Goal: Information Seeking & Learning: Learn about a topic

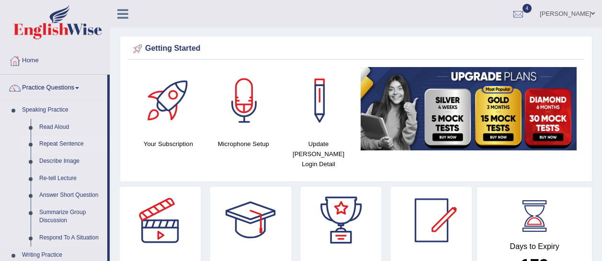
click at [57, 141] on link "Repeat Sentence" at bounding box center [71, 144] width 72 height 17
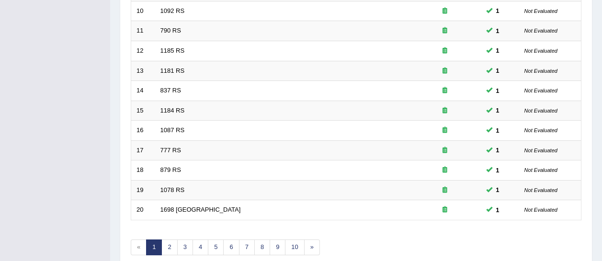
scroll to position [368, 0]
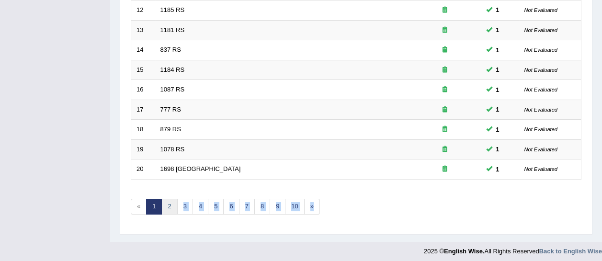
click at [170, 206] on link "2" at bounding box center [169, 207] width 16 height 16
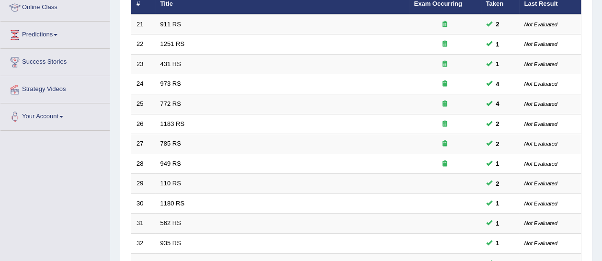
scroll to position [368, 0]
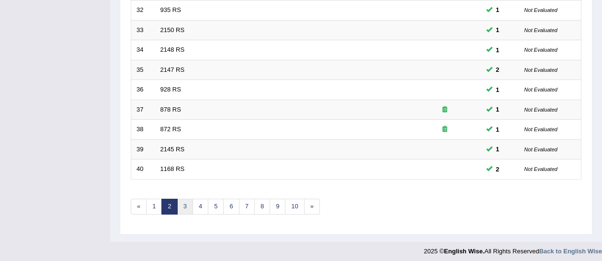
click at [187, 204] on link "3" at bounding box center [185, 207] width 16 height 16
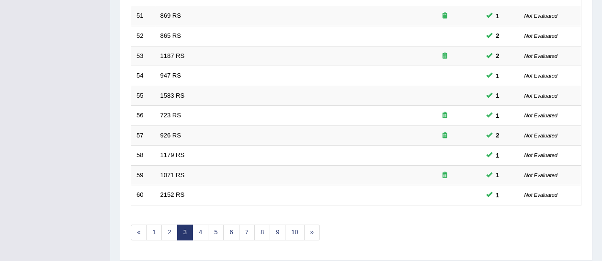
scroll to position [368, 0]
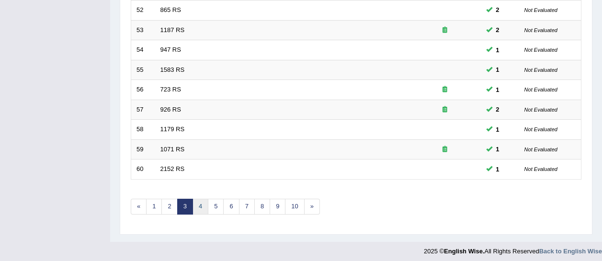
click at [197, 201] on link "4" at bounding box center [201, 207] width 16 height 16
click at [217, 203] on link "5" at bounding box center [216, 207] width 16 height 16
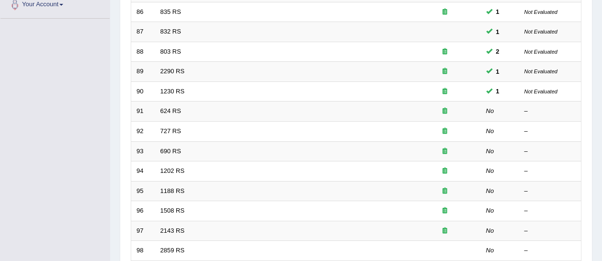
scroll to position [247, 0]
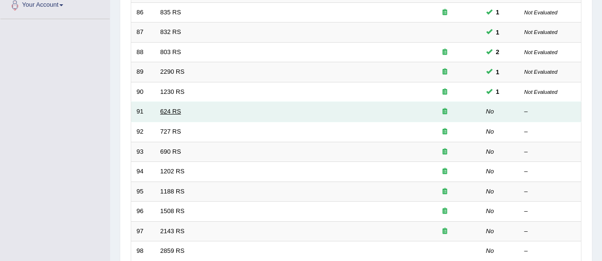
click at [171, 111] on link "624 RS" at bounding box center [170, 111] width 21 height 7
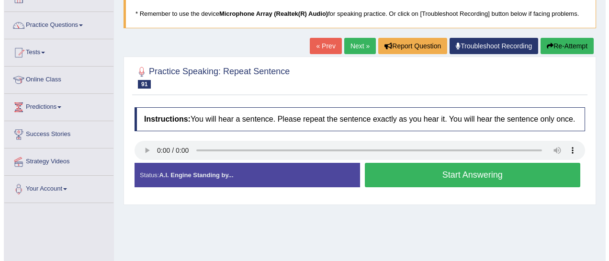
scroll to position [68, 0]
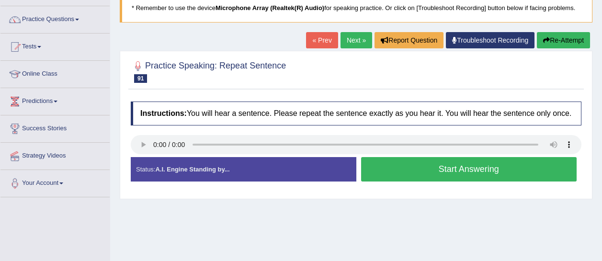
click at [381, 164] on button "Start Answering" at bounding box center [469, 169] width 216 height 24
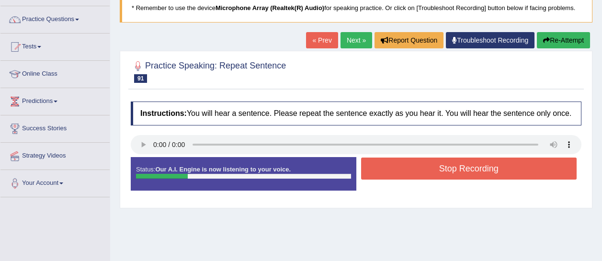
click at [381, 164] on button "Stop Recording" at bounding box center [469, 169] width 216 height 22
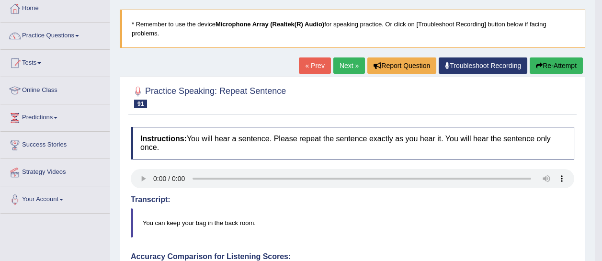
scroll to position [32, 0]
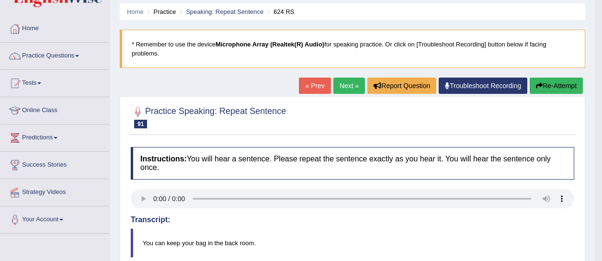
click at [346, 90] on link "Next »" at bounding box center [349, 86] width 32 height 16
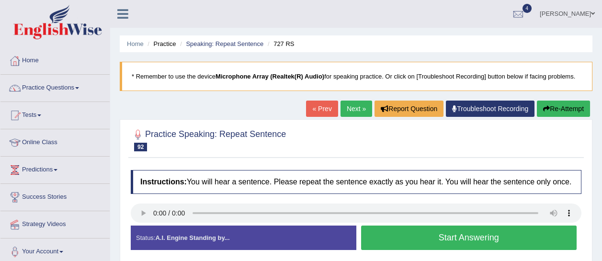
click at [424, 239] on button "Start Answering" at bounding box center [469, 238] width 216 height 24
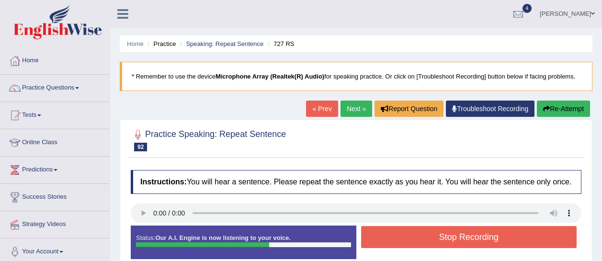
click at [424, 239] on button "Stop Recording" at bounding box center [469, 237] width 216 height 22
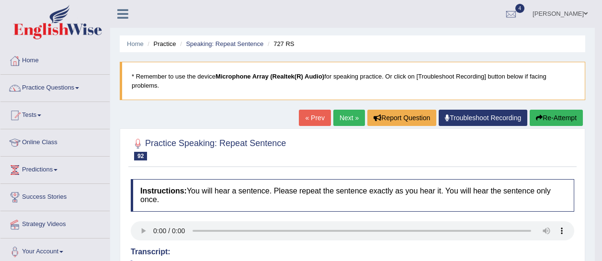
click at [345, 118] on link "Next »" at bounding box center [349, 118] width 32 height 16
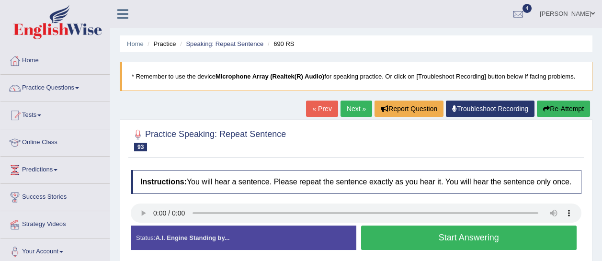
click at [389, 239] on button "Start Answering" at bounding box center [469, 238] width 216 height 24
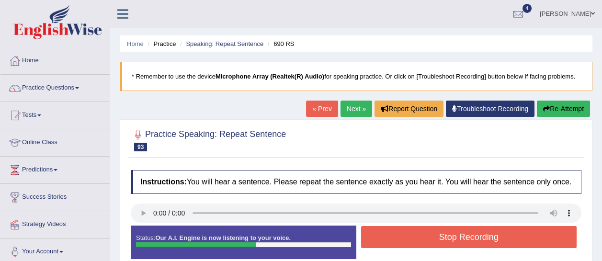
click at [389, 239] on button "Stop Recording" at bounding box center [469, 237] width 216 height 22
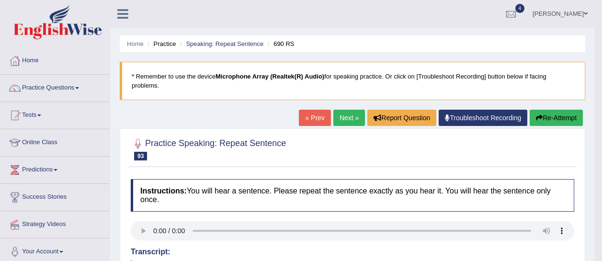
scroll to position [0, 0]
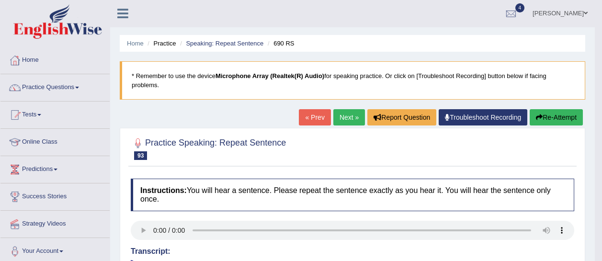
click at [347, 117] on link "Next »" at bounding box center [349, 117] width 32 height 16
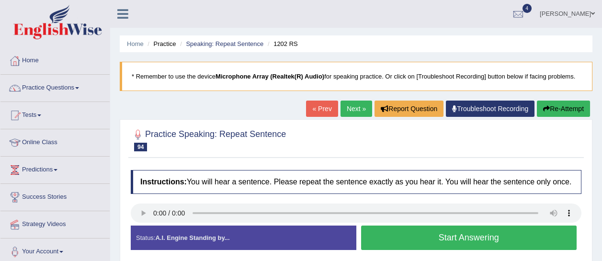
click at [426, 237] on button "Start Answering" at bounding box center [469, 238] width 216 height 24
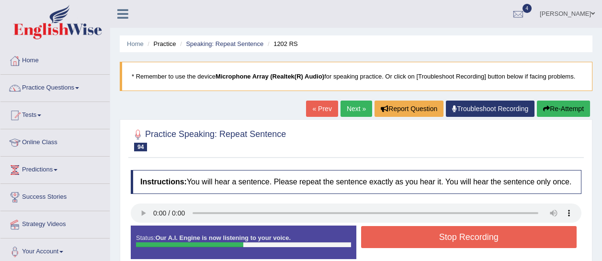
click at [426, 237] on button "Stop Recording" at bounding box center [469, 237] width 216 height 22
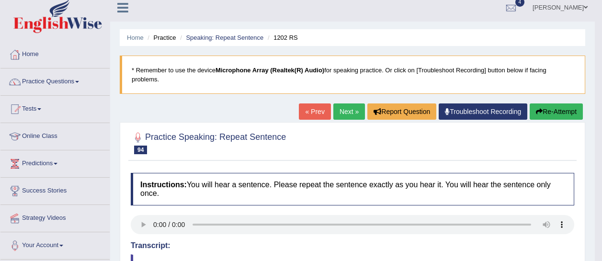
scroll to position [16, 0]
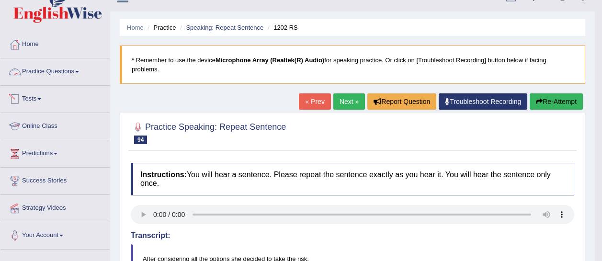
click at [68, 63] on link "Practice Questions" at bounding box center [54, 70] width 109 height 24
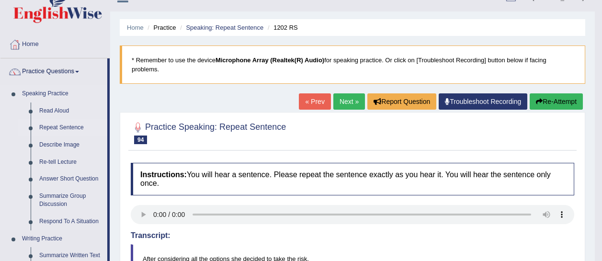
click at [59, 127] on link "Repeat Sentence" at bounding box center [71, 127] width 72 height 17
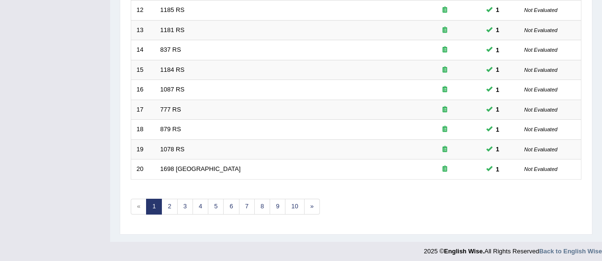
scroll to position [368, 0]
click at [227, 201] on link "6" at bounding box center [231, 207] width 16 height 16
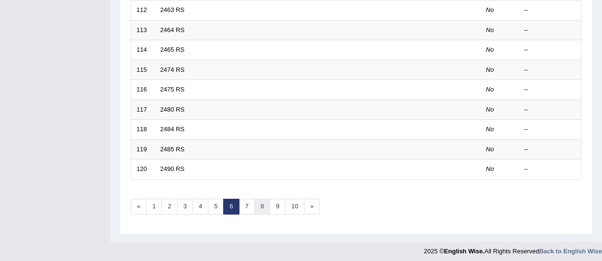
click at [259, 202] on link "8" at bounding box center [262, 207] width 16 height 16
click at [182, 206] on link "5" at bounding box center [185, 207] width 16 height 16
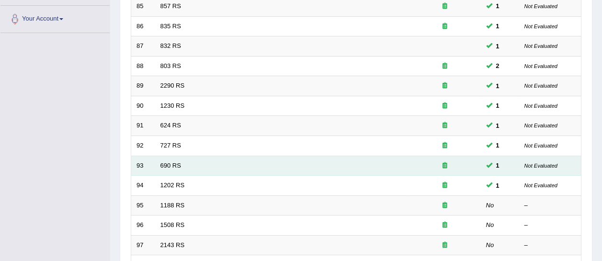
scroll to position [233, 0]
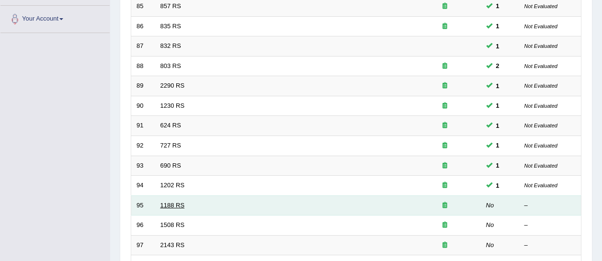
click at [165, 202] on link "1188 RS" at bounding box center [172, 205] width 24 height 7
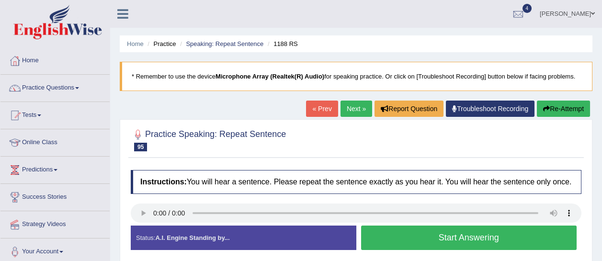
click at [396, 240] on button "Start Answering" at bounding box center [469, 238] width 216 height 24
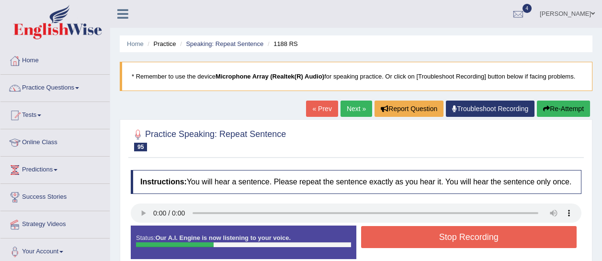
click at [396, 240] on button "Stop Recording" at bounding box center [469, 237] width 216 height 22
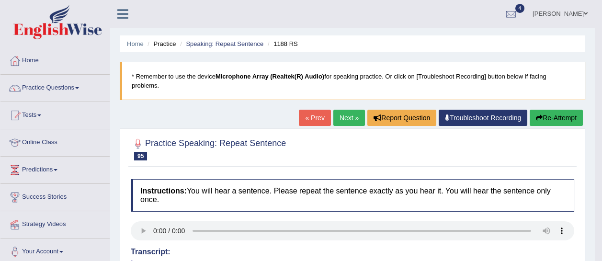
click at [347, 113] on link "Next »" at bounding box center [349, 118] width 32 height 16
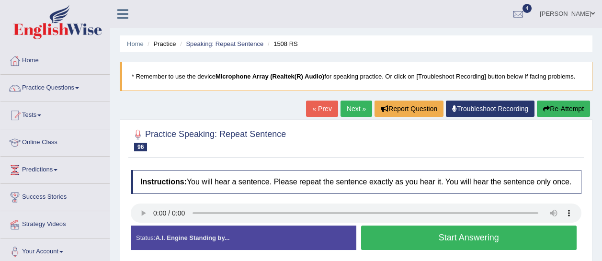
click at [405, 237] on button "Start Answering" at bounding box center [469, 238] width 216 height 24
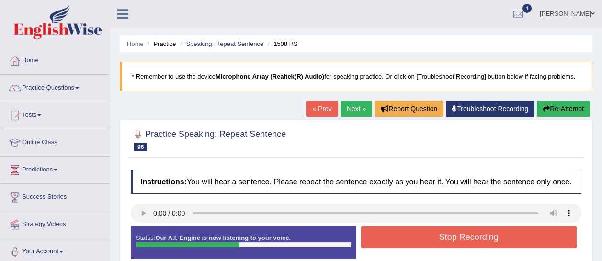
click at [405, 237] on button "Stop Recording" at bounding box center [469, 237] width 216 height 22
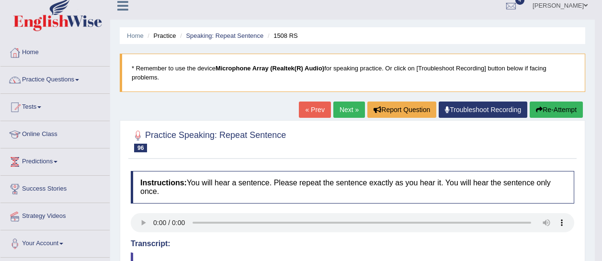
scroll to position [9, 0]
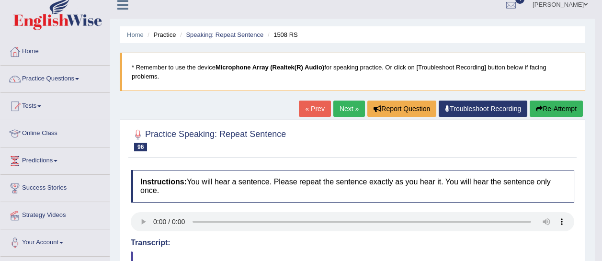
click at [314, 111] on link "« Prev" at bounding box center [315, 109] width 32 height 16
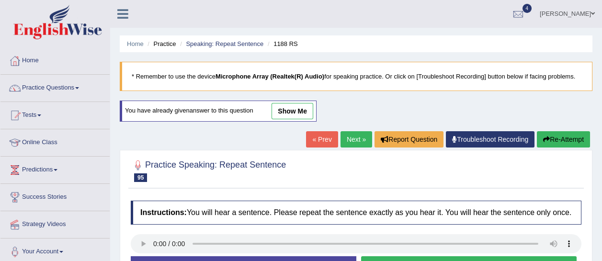
click at [306, 105] on link "show me" at bounding box center [293, 111] width 42 height 16
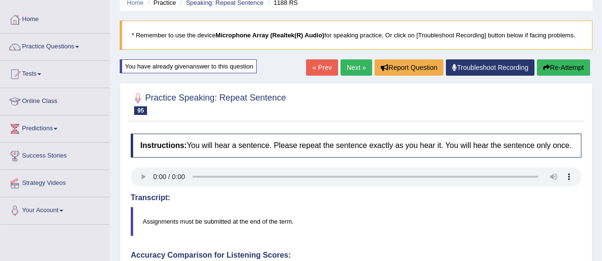
scroll to position [40, 0]
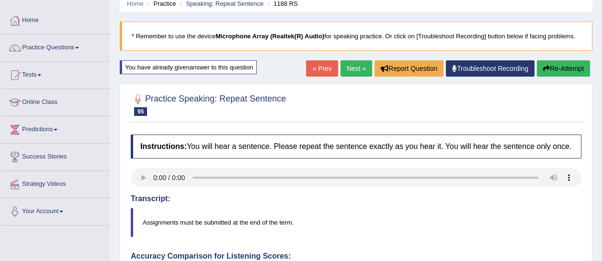
click at [342, 65] on link "Next »" at bounding box center [356, 68] width 32 height 16
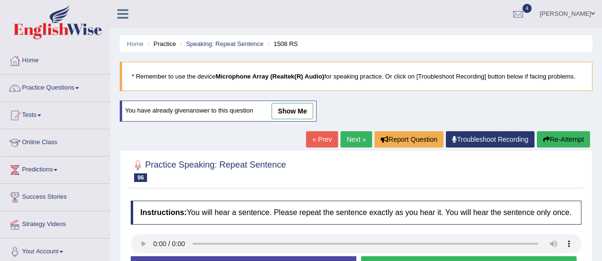
click at [346, 136] on link "Next »" at bounding box center [356, 139] width 32 height 16
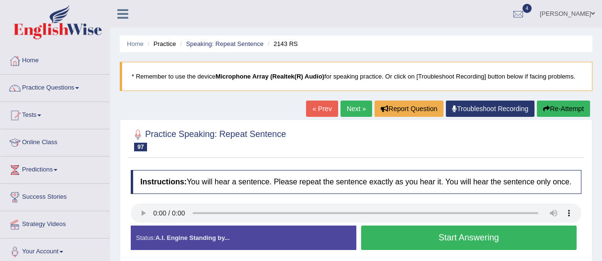
click at [404, 243] on button "Start Answering" at bounding box center [469, 238] width 216 height 24
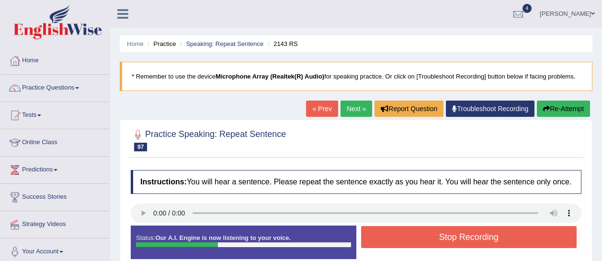
click at [404, 243] on button "Stop Recording" at bounding box center [469, 237] width 216 height 22
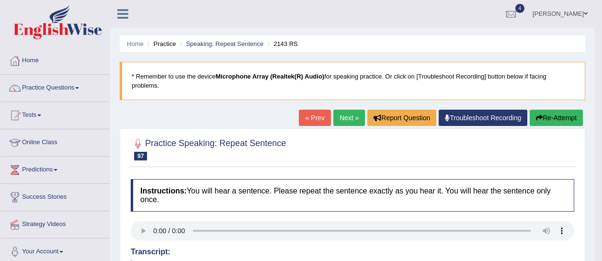
click at [338, 116] on link "Next »" at bounding box center [349, 118] width 32 height 16
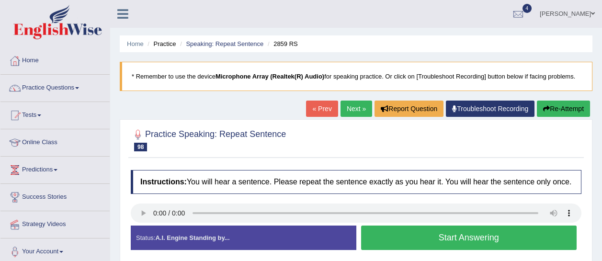
click at [391, 236] on button "Start Answering" at bounding box center [469, 238] width 216 height 24
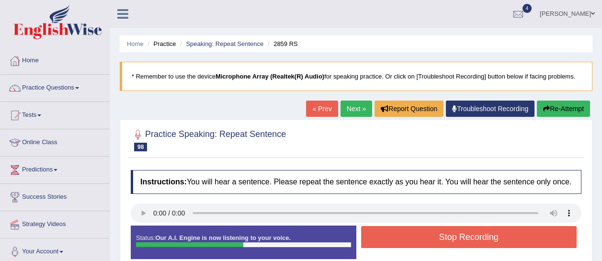
click at [391, 236] on button "Stop Recording" at bounding box center [469, 237] width 216 height 22
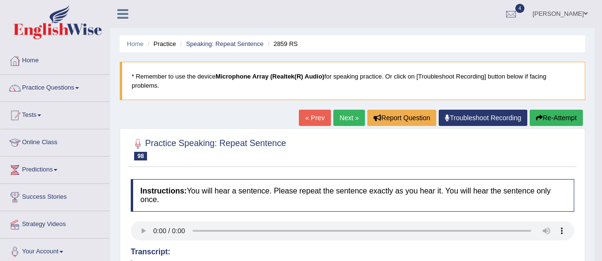
click at [345, 119] on link "Next »" at bounding box center [349, 118] width 32 height 16
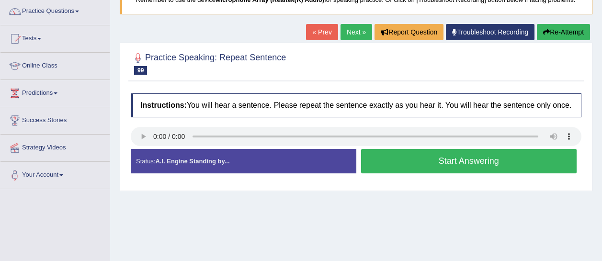
click at [380, 161] on button "Start Answering" at bounding box center [469, 161] width 216 height 24
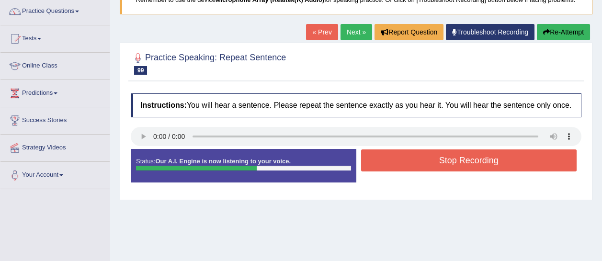
click at [380, 161] on button "Stop Recording" at bounding box center [469, 160] width 216 height 22
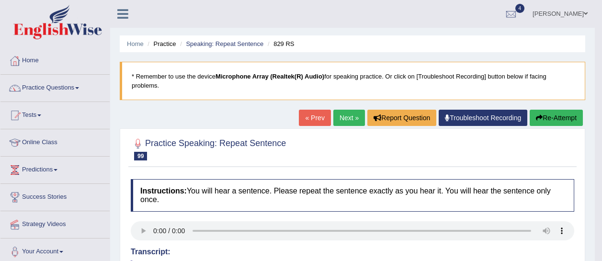
click at [343, 119] on link "Next »" at bounding box center [349, 118] width 32 height 16
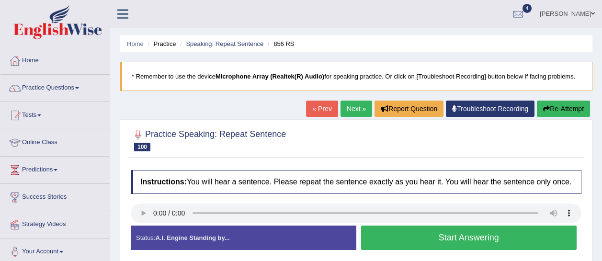
click at [396, 235] on button "Start Answering" at bounding box center [469, 238] width 216 height 24
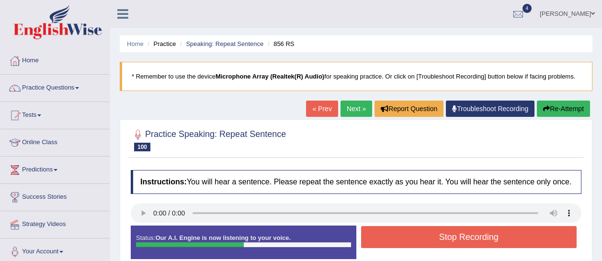
click at [396, 235] on button "Stop Recording" at bounding box center [469, 237] width 216 height 22
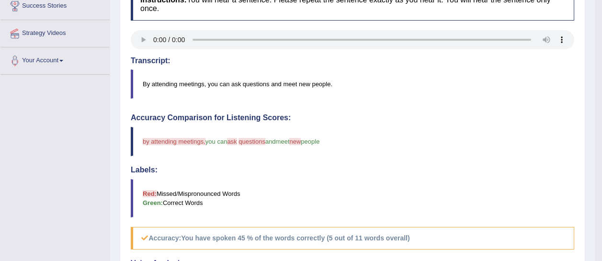
scroll to position [191, 0]
click at [146, 168] on h4 "Labels:" at bounding box center [352, 170] width 443 height 9
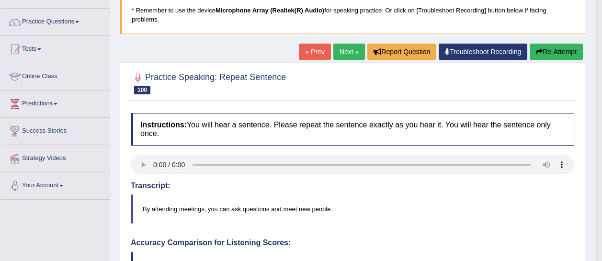
scroll to position [64, 0]
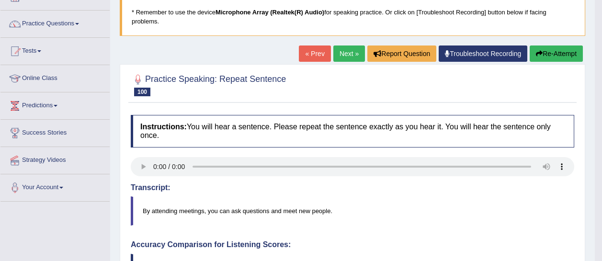
click at [333, 51] on link "Next »" at bounding box center [349, 53] width 32 height 16
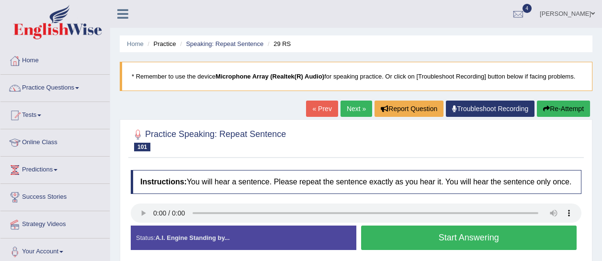
click at [382, 233] on button "Start Answering" at bounding box center [469, 238] width 216 height 24
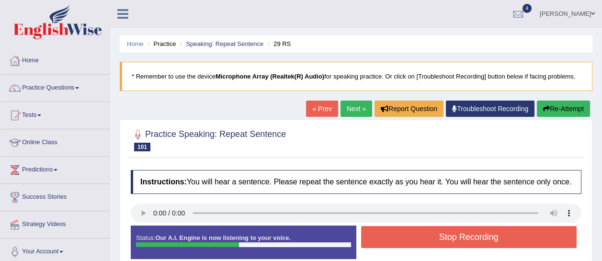
click at [382, 233] on button "Stop Recording" at bounding box center [469, 237] width 216 height 22
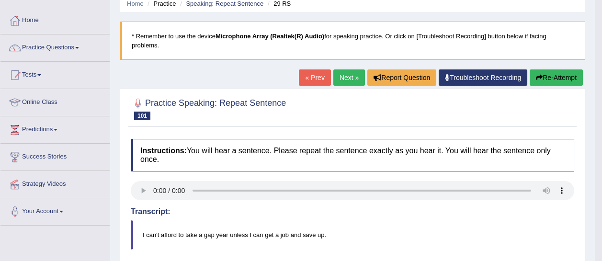
scroll to position [17, 0]
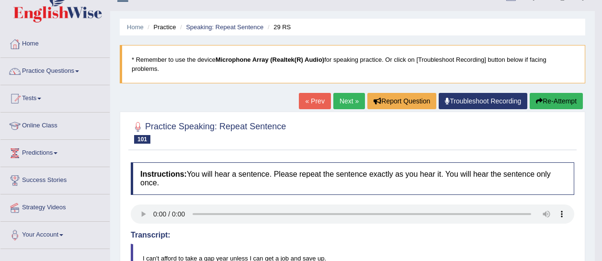
click at [348, 106] on link "Next »" at bounding box center [349, 101] width 32 height 16
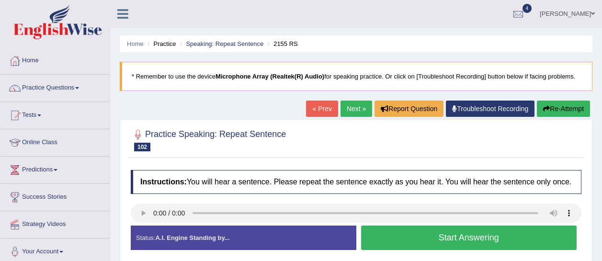
click at [427, 236] on button "Start Answering" at bounding box center [469, 238] width 216 height 24
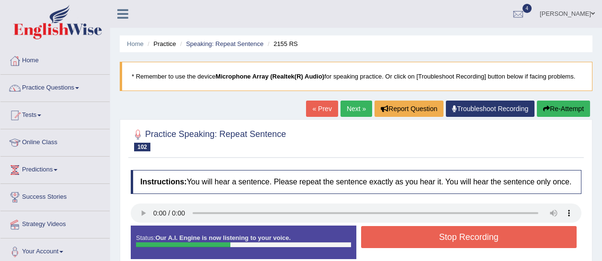
click at [427, 236] on button "Stop Recording" at bounding box center [469, 237] width 216 height 22
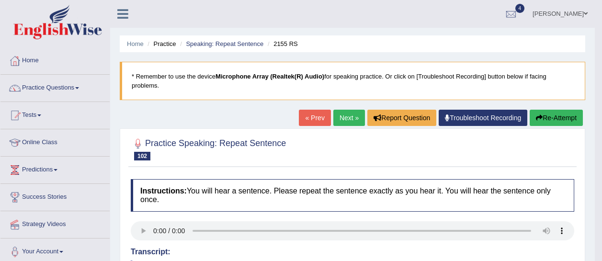
click at [358, 117] on link "Next »" at bounding box center [349, 118] width 32 height 16
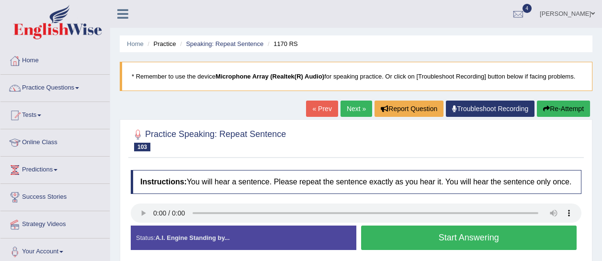
click at [408, 235] on button "Start Answering" at bounding box center [469, 238] width 216 height 24
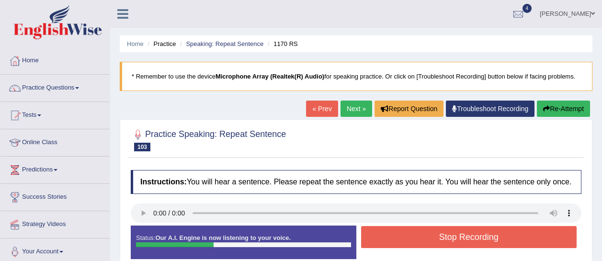
click at [408, 235] on button "Stop Recording" at bounding box center [469, 237] width 216 height 22
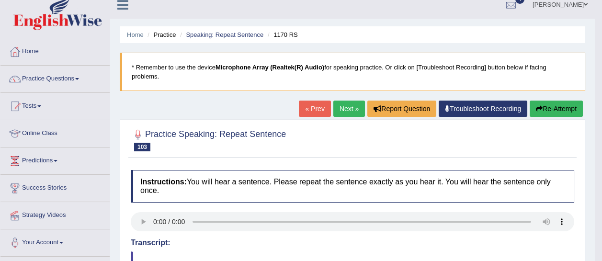
scroll to position [9, 0]
click at [340, 112] on link "Next »" at bounding box center [349, 109] width 32 height 16
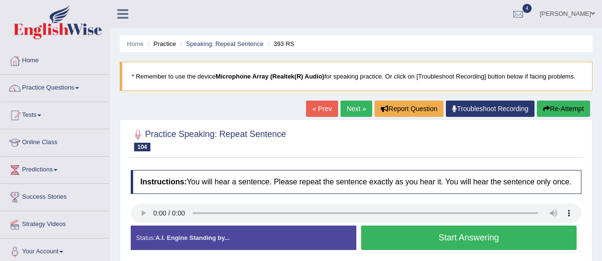
click at [385, 242] on button "Start Answering" at bounding box center [469, 238] width 216 height 24
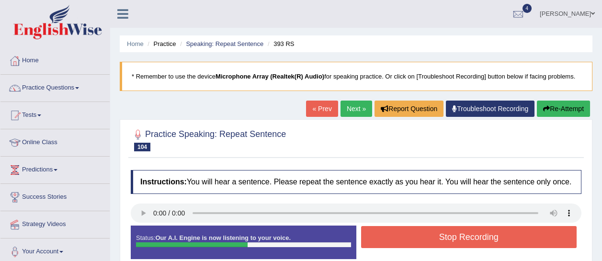
click at [385, 242] on button "Stop Recording" at bounding box center [469, 237] width 216 height 22
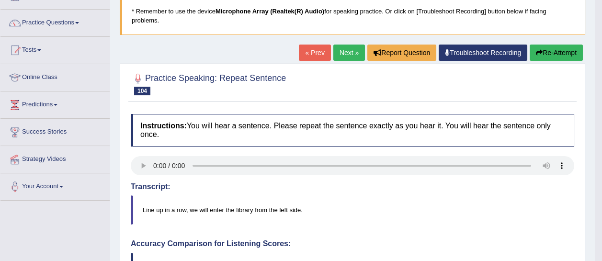
scroll to position [56, 0]
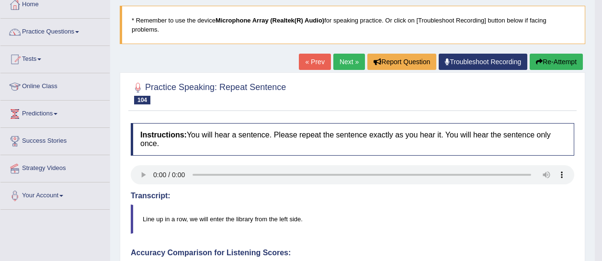
click at [347, 59] on link "Next »" at bounding box center [349, 62] width 32 height 16
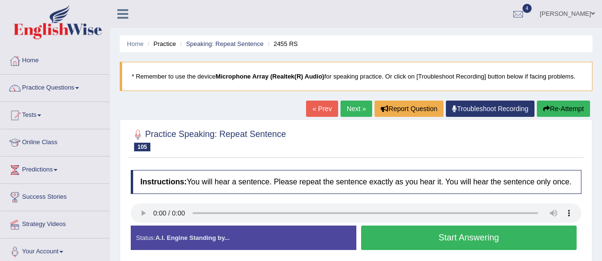
click at [437, 233] on button "Start Answering" at bounding box center [469, 238] width 216 height 24
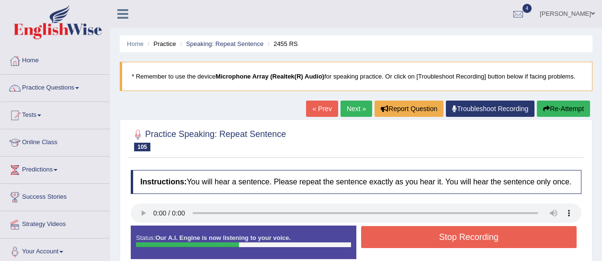
click at [437, 233] on button "Stop Recording" at bounding box center [469, 237] width 216 height 22
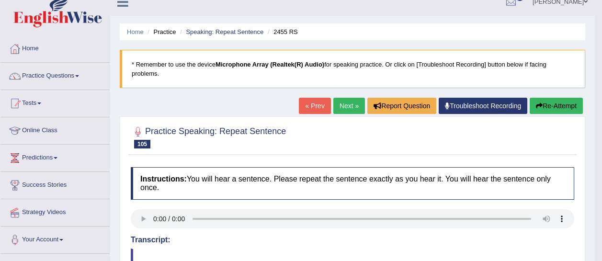
scroll to position [10, 0]
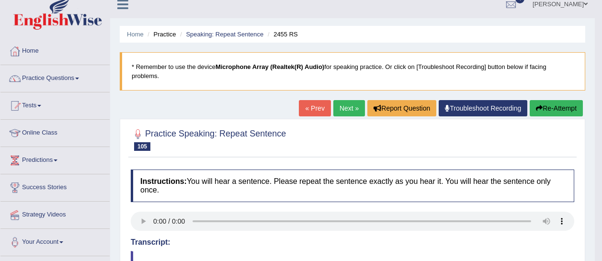
click at [351, 107] on link "Next »" at bounding box center [349, 108] width 32 height 16
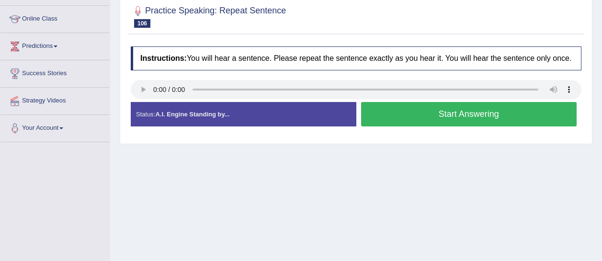
scroll to position [123, 0]
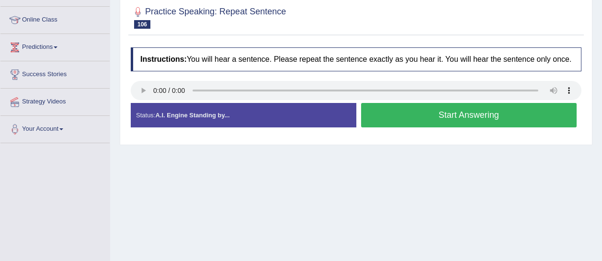
click at [414, 121] on button "Start Answering" at bounding box center [469, 115] width 216 height 24
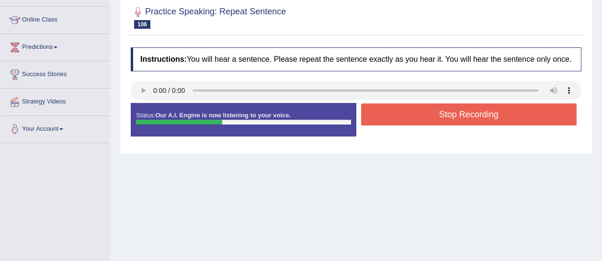
click at [414, 121] on button "Stop Recording" at bounding box center [469, 114] width 216 height 22
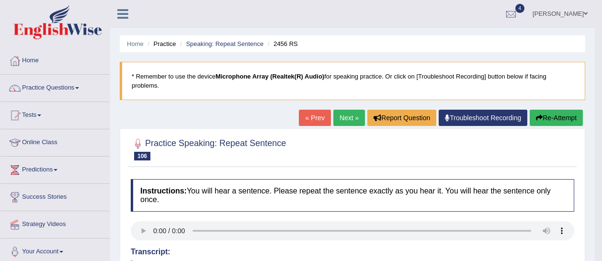
scroll to position [0, 0]
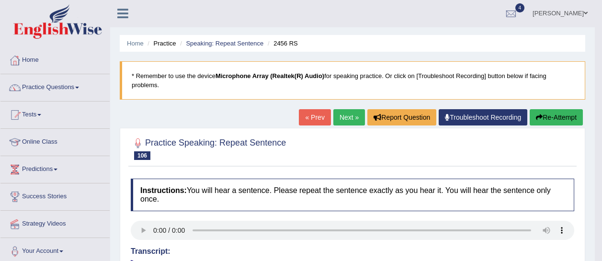
click at [333, 117] on link "Next »" at bounding box center [349, 117] width 32 height 16
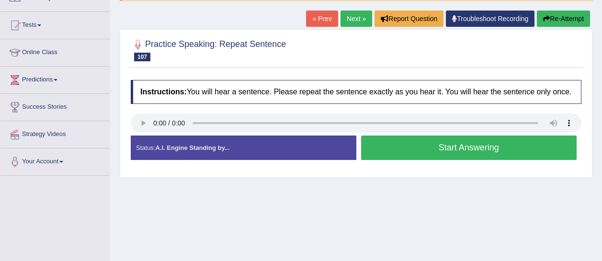
click at [424, 151] on button "Start Answering" at bounding box center [469, 148] width 216 height 24
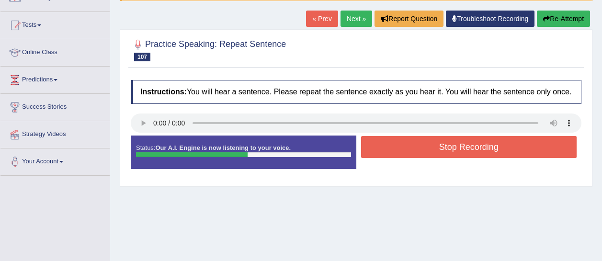
click at [424, 151] on button "Stop Recording" at bounding box center [469, 147] width 216 height 22
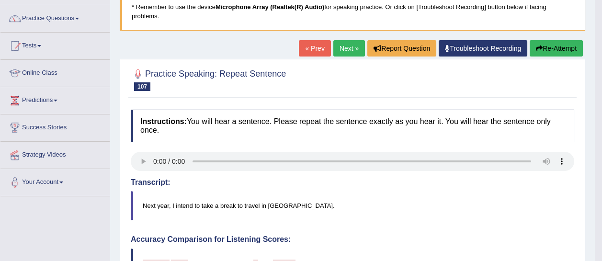
scroll to position [67, 0]
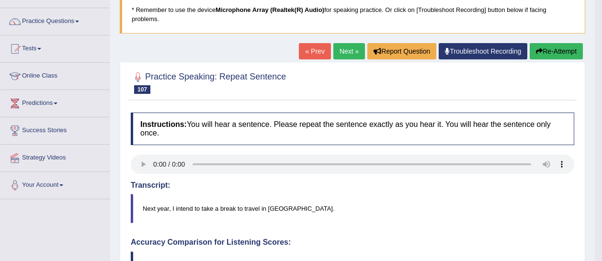
click at [353, 54] on link "Next »" at bounding box center [349, 51] width 32 height 16
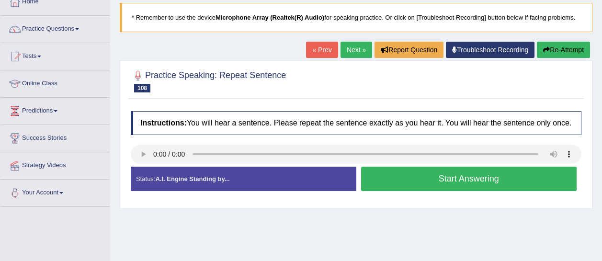
click at [419, 175] on button "Start Answering" at bounding box center [469, 179] width 216 height 24
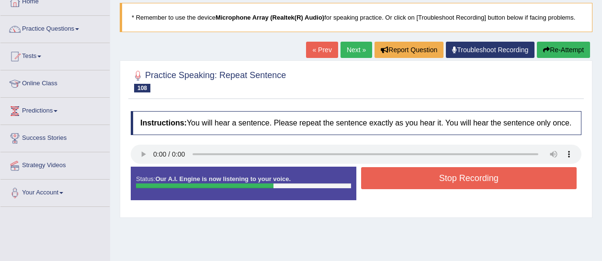
click at [419, 175] on button "Stop Recording" at bounding box center [469, 178] width 216 height 22
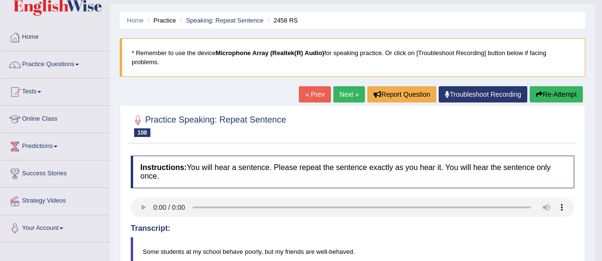
scroll to position [23, 0]
click at [564, 92] on button "Re-Attempt" at bounding box center [556, 94] width 53 height 16
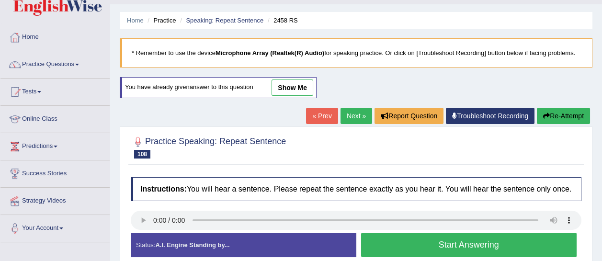
click at [442, 239] on button "Start Answering" at bounding box center [469, 245] width 216 height 24
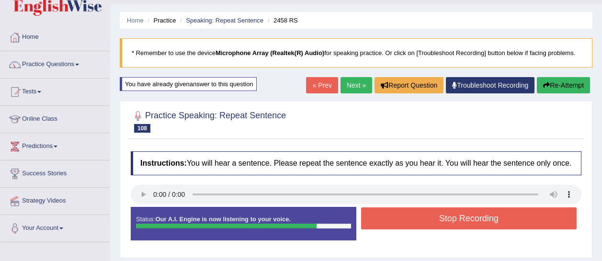
click at [443, 220] on button "Stop Recording" at bounding box center [469, 218] width 216 height 22
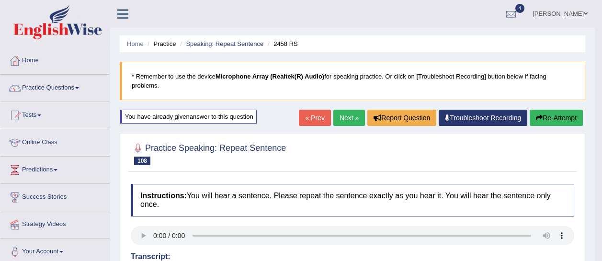
click at [352, 115] on link "Next »" at bounding box center [349, 118] width 32 height 16
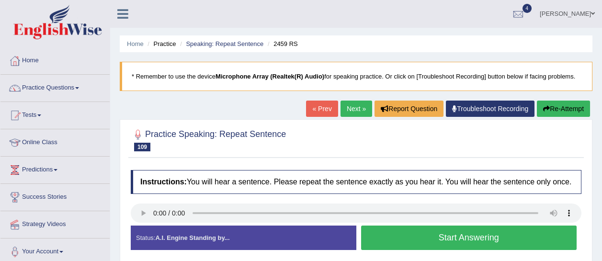
click at [431, 237] on button "Start Answering" at bounding box center [469, 238] width 216 height 24
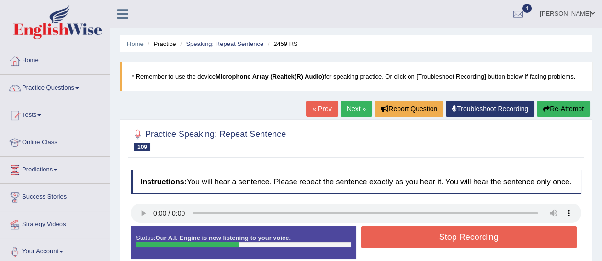
click at [431, 237] on button "Stop Recording" at bounding box center [469, 237] width 216 height 22
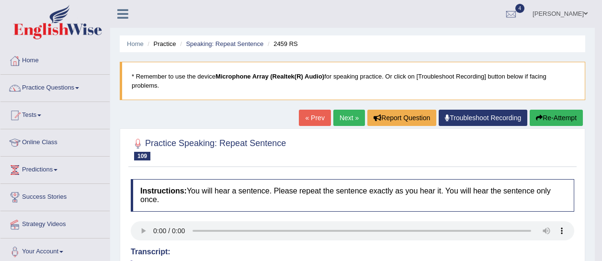
scroll to position [0, 0]
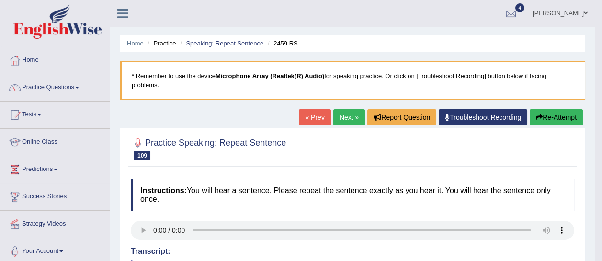
click at [341, 118] on link "Next »" at bounding box center [349, 117] width 32 height 16
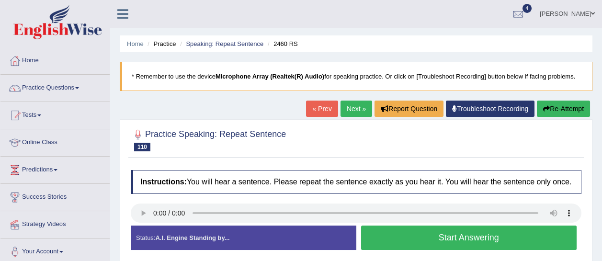
click at [410, 238] on button "Start Answering" at bounding box center [469, 238] width 216 height 24
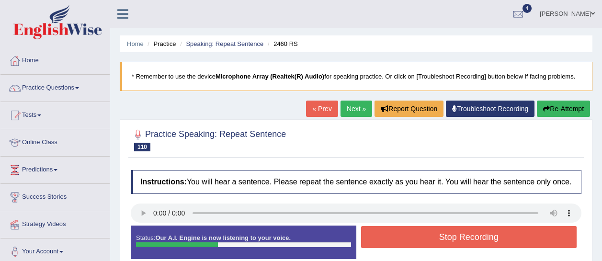
click at [410, 238] on button "Stop Recording" at bounding box center [469, 237] width 216 height 22
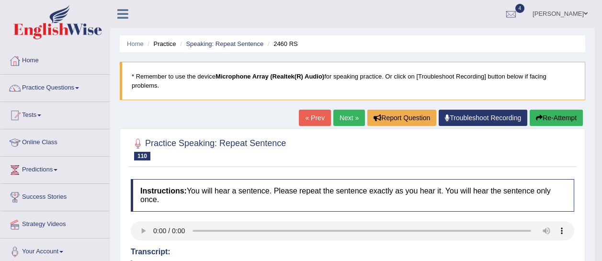
scroll to position [0, 0]
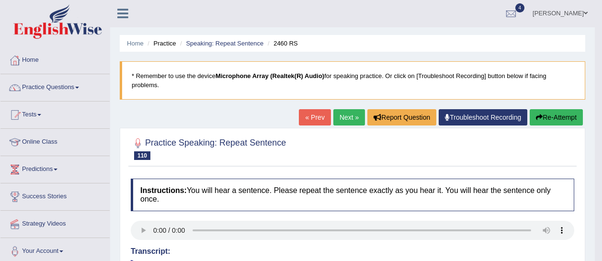
click at [346, 117] on link "Next »" at bounding box center [349, 117] width 32 height 16
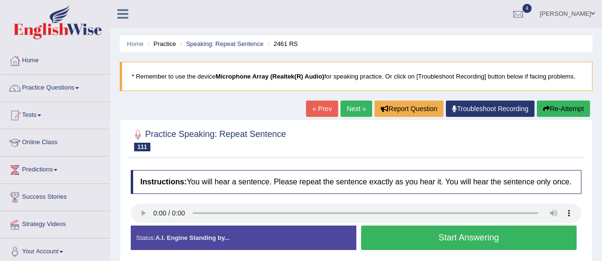
click at [408, 236] on button "Start Answering" at bounding box center [469, 238] width 216 height 24
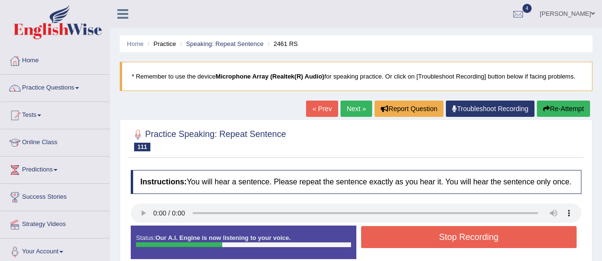
click at [408, 236] on button "Stop Recording" at bounding box center [469, 237] width 216 height 22
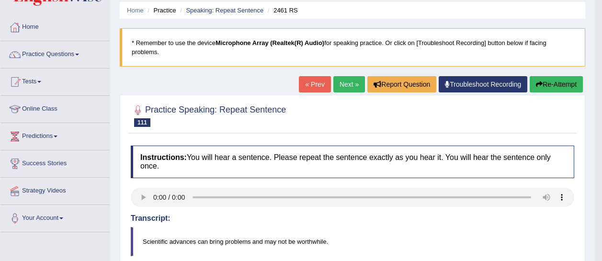
scroll to position [31, 0]
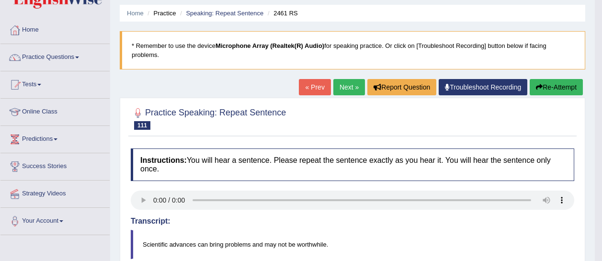
click at [343, 79] on link "Next »" at bounding box center [349, 87] width 32 height 16
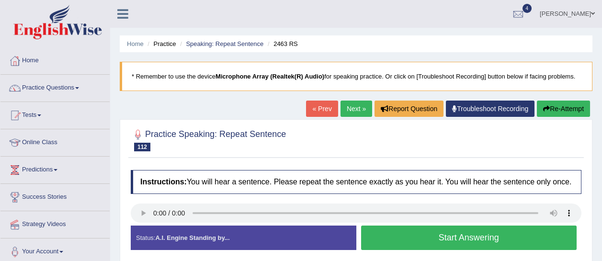
click at [409, 242] on button "Start Answering" at bounding box center [469, 238] width 216 height 24
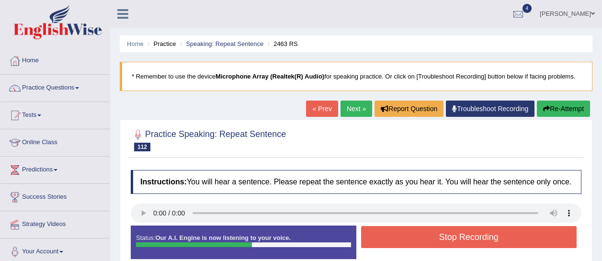
click at [409, 242] on button "Stop Recording" at bounding box center [469, 237] width 216 height 22
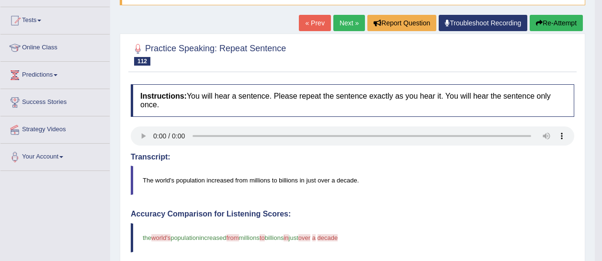
scroll to position [90, 0]
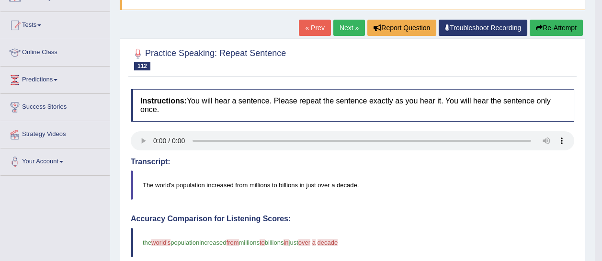
click at [344, 30] on link "Next »" at bounding box center [349, 28] width 32 height 16
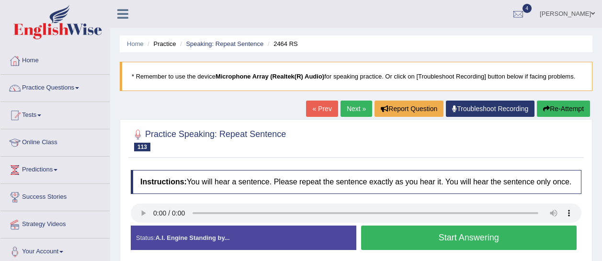
click at [429, 236] on button "Start Answering" at bounding box center [469, 238] width 216 height 24
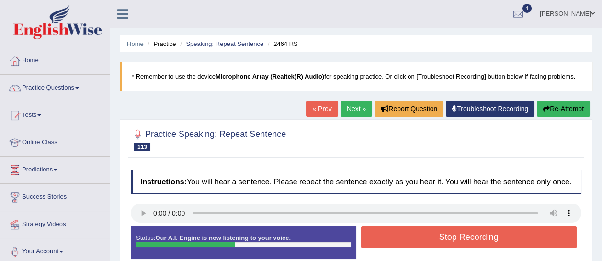
click at [429, 236] on button "Stop Recording" at bounding box center [469, 237] width 216 height 22
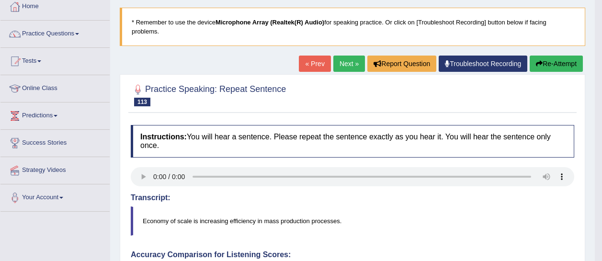
scroll to position [39, 0]
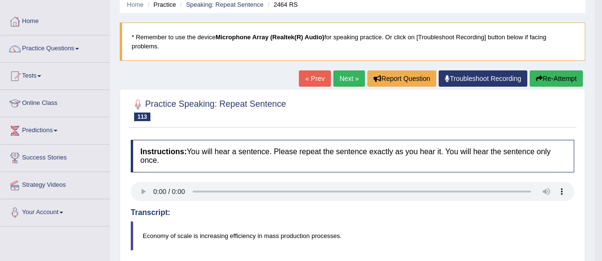
click at [539, 72] on button "Re-Attempt" at bounding box center [556, 78] width 53 height 16
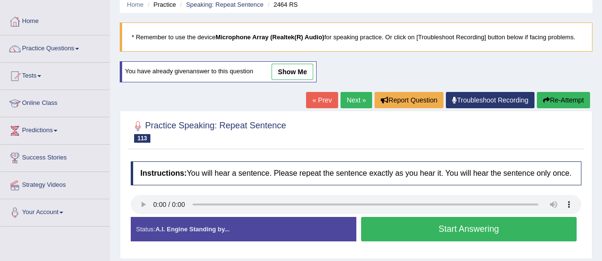
click at [453, 219] on button "Start Answering" at bounding box center [469, 229] width 216 height 24
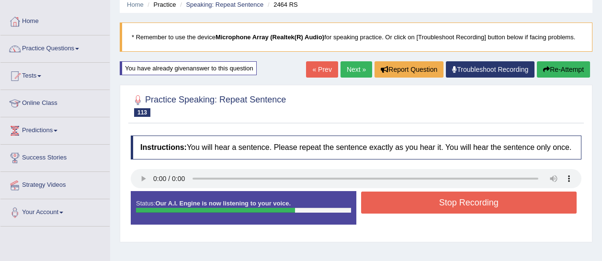
click at [452, 213] on div "Stop Recording" at bounding box center [469, 204] width 226 height 24
click at [446, 206] on button "Stop Recording" at bounding box center [469, 203] width 216 height 22
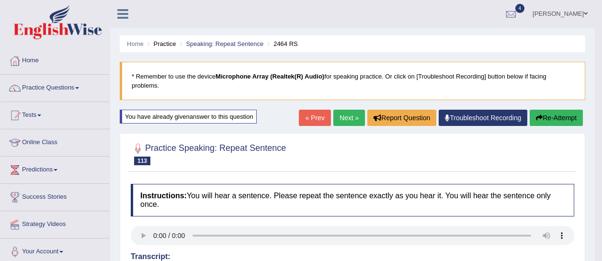
click at [353, 122] on link "Next »" at bounding box center [349, 118] width 32 height 16
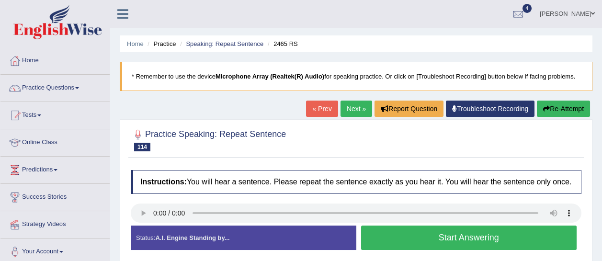
click at [410, 230] on button "Start Answering" at bounding box center [469, 238] width 216 height 24
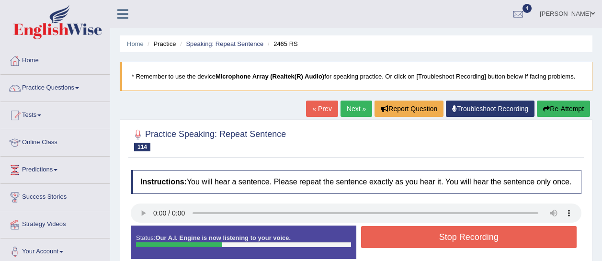
click at [410, 230] on button "Stop Recording" at bounding box center [469, 237] width 216 height 22
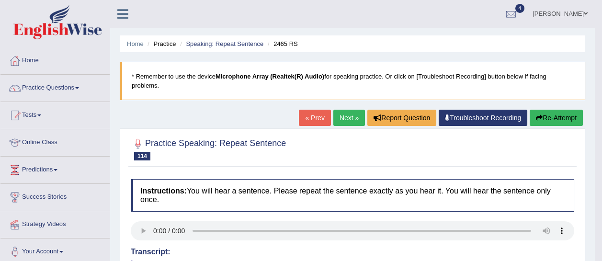
click at [564, 120] on button "Re-Attempt" at bounding box center [556, 118] width 53 height 16
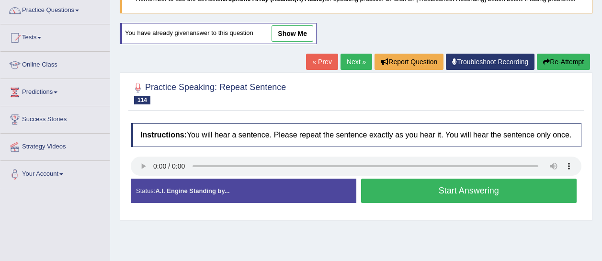
scroll to position [82, 0]
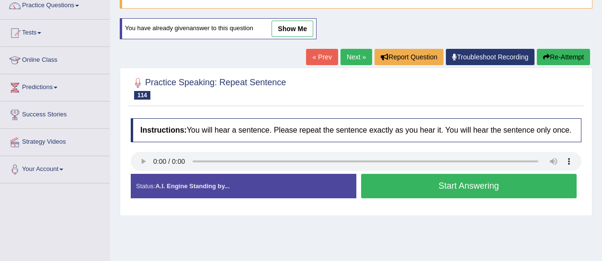
click at [416, 180] on button "Start Answering" at bounding box center [469, 186] width 216 height 24
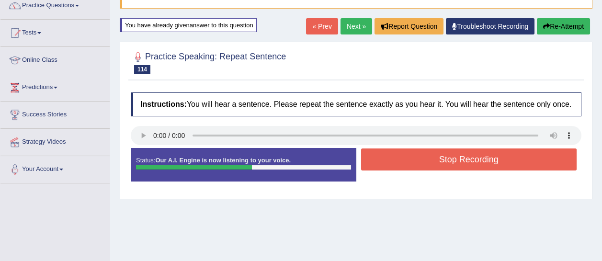
click at [416, 159] on button "Stop Recording" at bounding box center [469, 159] width 216 height 22
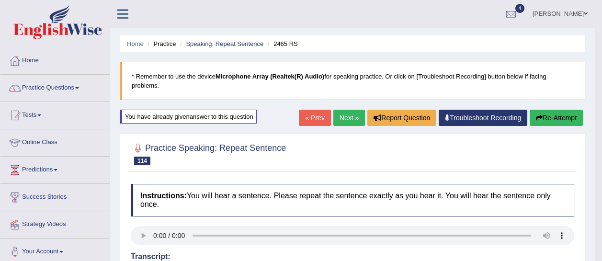
scroll to position [0, 0]
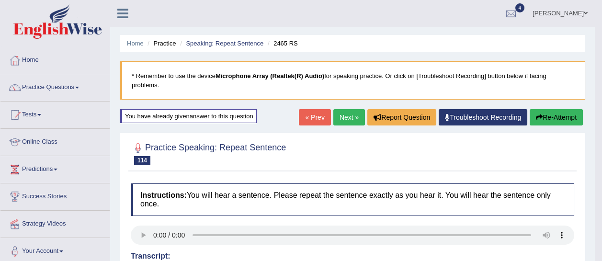
click at [353, 116] on link "Next »" at bounding box center [349, 117] width 32 height 16
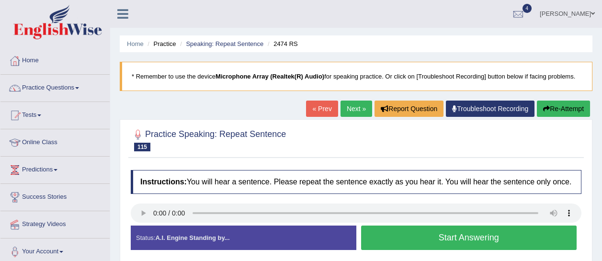
click at [387, 238] on button "Start Answering" at bounding box center [469, 238] width 216 height 24
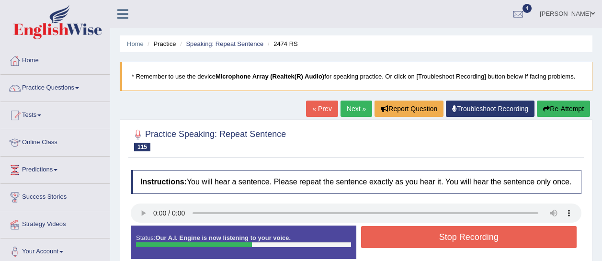
click at [387, 238] on button "Stop Recording" at bounding box center [469, 237] width 216 height 22
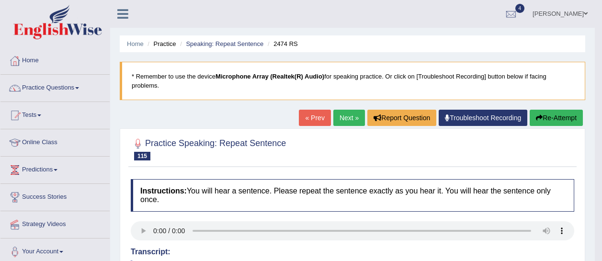
click at [337, 123] on link "Next »" at bounding box center [349, 118] width 32 height 16
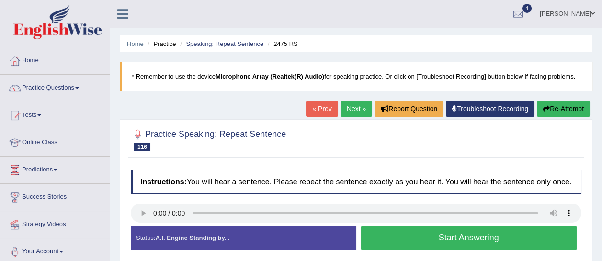
click at [393, 233] on button "Start Answering" at bounding box center [469, 238] width 216 height 24
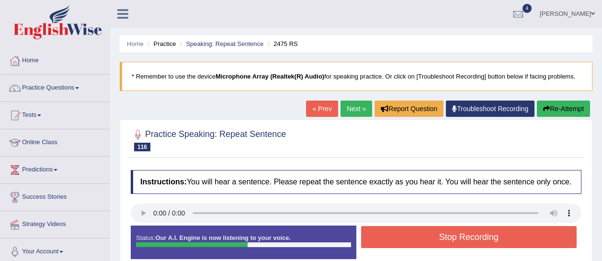
click at [393, 233] on button "Stop Recording" at bounding box center [469, 237] width 216 height 22
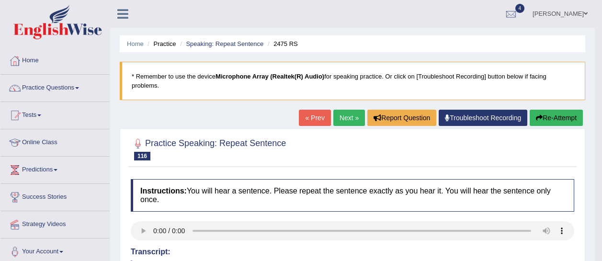
drag, startPoint x: 344, startPoint y: 125, endPoint x: 343, endPoint y: 116, distance: 9.2
click at [343, 116] on div "« Prev Next » Report Question Troubleshoot Recording Re-Attempt" at bounding box center [442, 119] width 286 height 19
click at [343, 116] on link "Next »" at bounding box center [349, 118] width 32 height 16
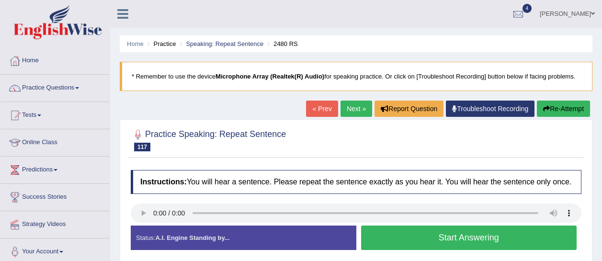
click at [397, 231] on button "Start Answering" at bounding box center [469, 238] width 216 height 24
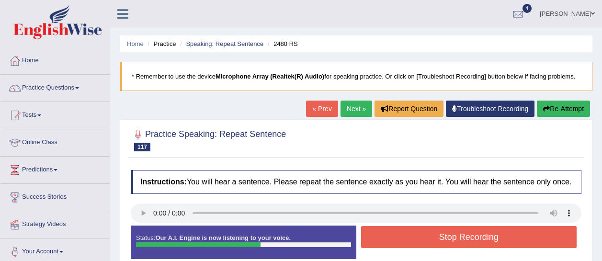
click at [397, 231] on button "Stop Recording" at bounding box center [469, 237] width 216 height 22
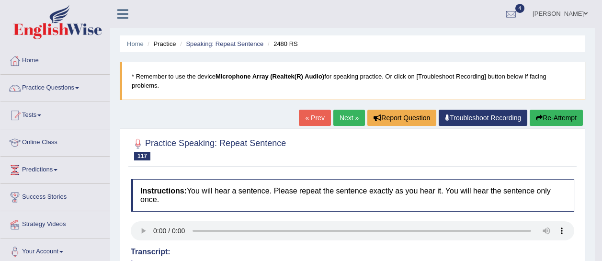
click at [348, 121] on link "Next »" at bounding box center [349, 118] width 32 height 16
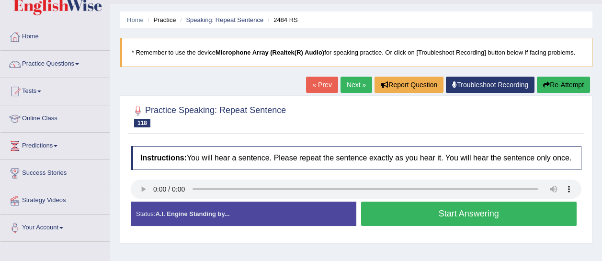
click at [402, 213] on button "Start Answering" at bounding box center [469, 214] width 216 height 24
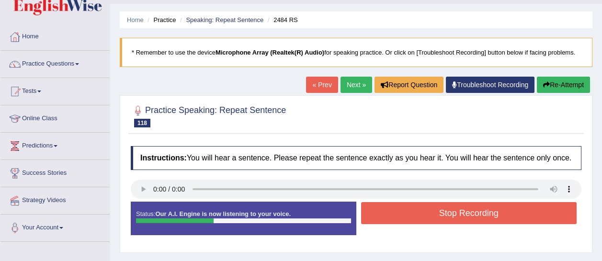
click at [402, 213] on button "Stop Recording" at bounding box center [469, 213] width 216 height 22
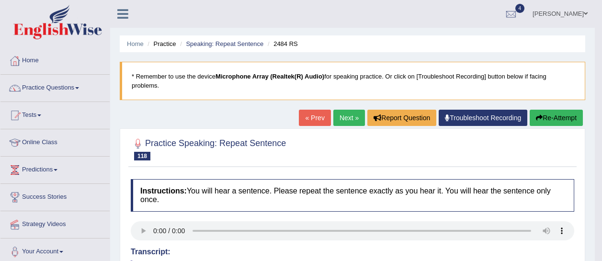
click at [340, 119] on link "Next »" at bounding box center [349, 118] width 32 height 16
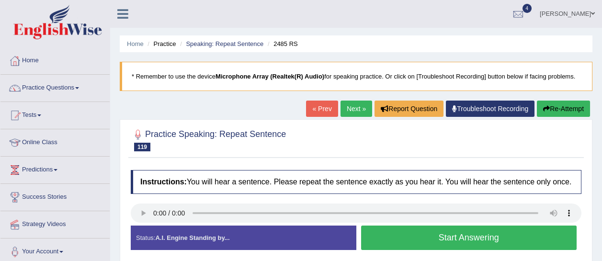
click at [410, 233] on button "Start Answering" at bounding box center [469, 238] width 216 height 24
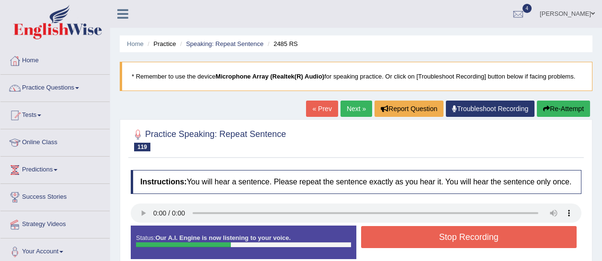
click at [410, 233] on button "Stop Recording" at bounding box center [469, 237] width 216 height 22
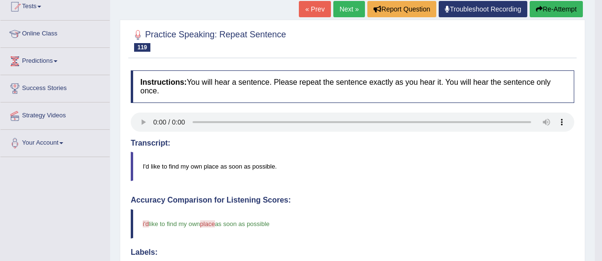
scroll to position [85, 0]
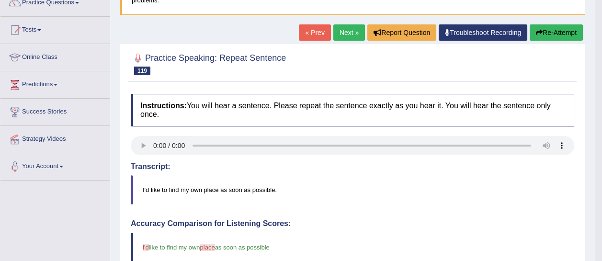
click at [347, 34] on link "Next »" at bounding box center [349, 32] width 32 height 16
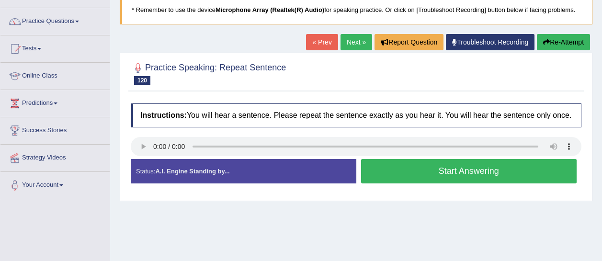
click at [377, 175] on button "Start Answering" at bounding box center [469, 171] width 216 height 24
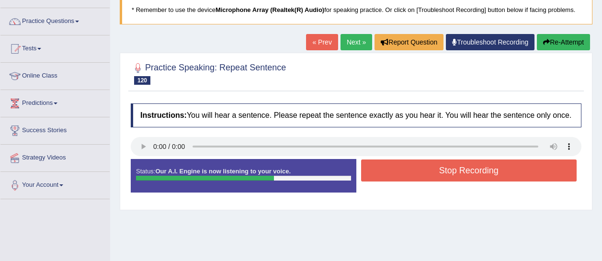
click at [377, 175] on button "Stop Recording" at bounding box center [469, 170] width 216 height 22
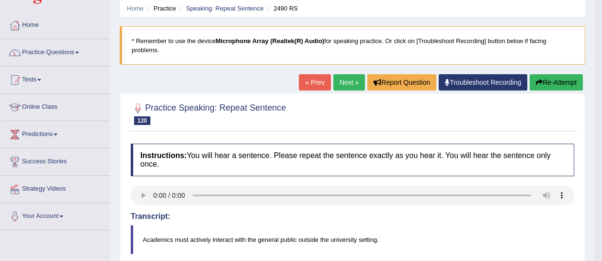
scroll to position [33, 0]
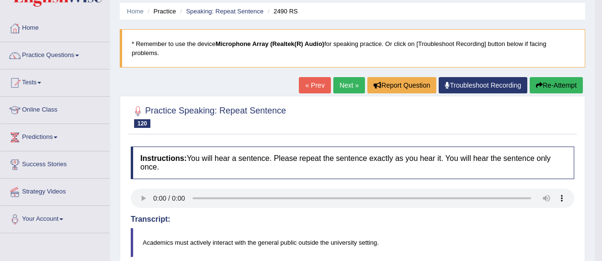
click at [350, 80] on link "Next »" at bounding box center [349, 85] width 32 height 16
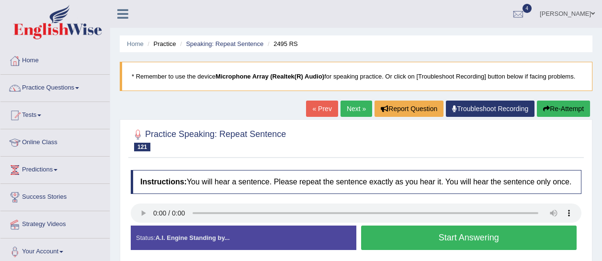
click at [452, 239] on button "Start Answering" at bounding box center [469, 238] width 216 height 24
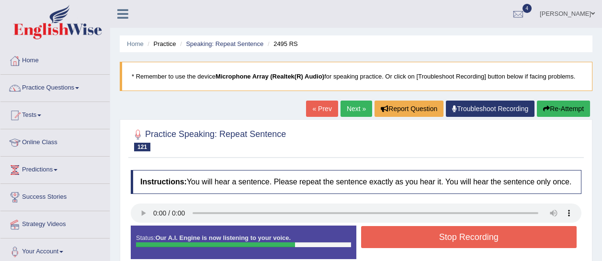
click at [452, 239] on button "Stop Recording" at bounding box center [469, 237] width 216 height 22
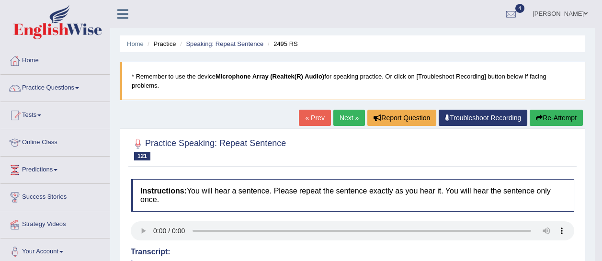
scroll to position [0, 0]
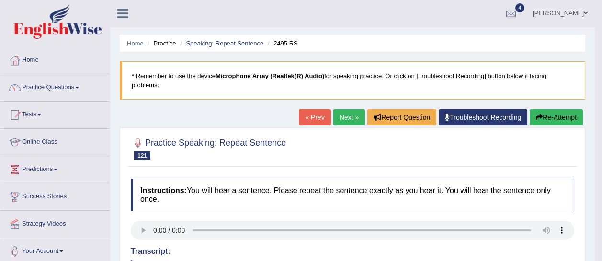
click at [336, 112] on link "Next »" at bounding box center [349, 117] width 32 height 16
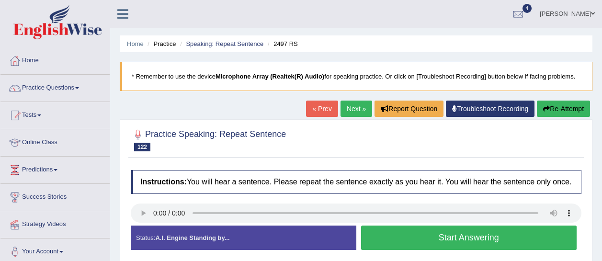
click at [468, 236] on button "Start Answering" at bounding box center [469, 238] width 216 height 24
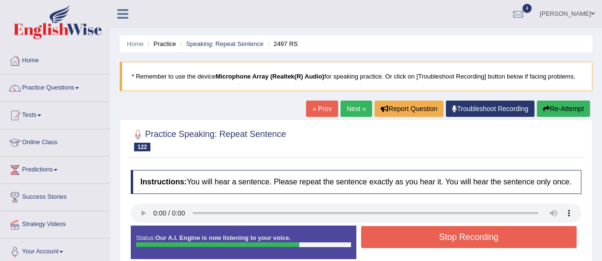
click at [468, 236] on button "Stop Recording" at bounding box center [469, 237] width 216 height 22
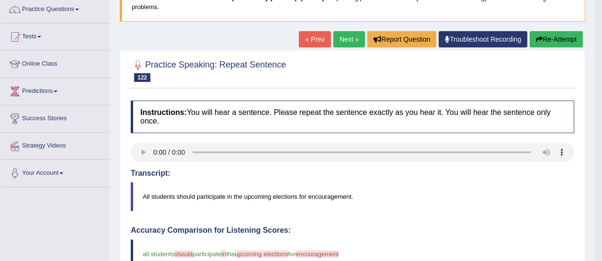
scroll to position [30, 0]
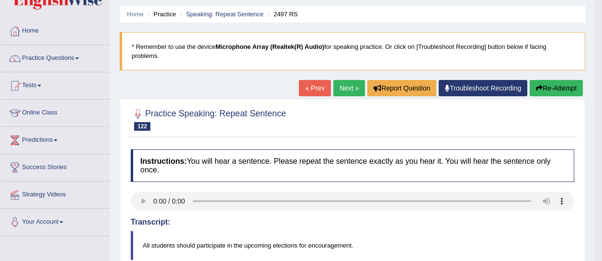
click at [349, 86] on link "Next »" at bounding box center [349, 88] width 32 height 16
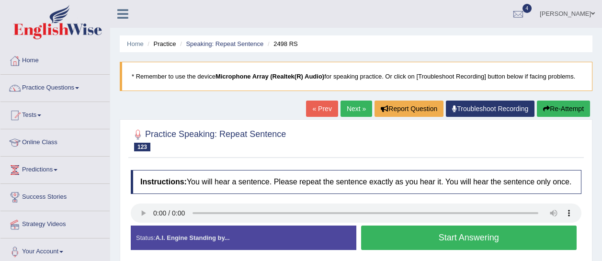
click at [434, 237] on button "Start Answering" at bounding box center [469, 238] width 216 height 24
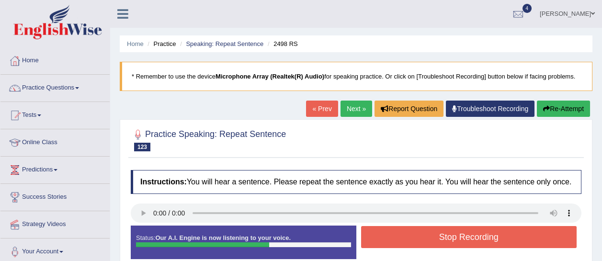
click at [434, 237] on button "Stop Recording" at bounding box center [469, 237] width 216 height 22
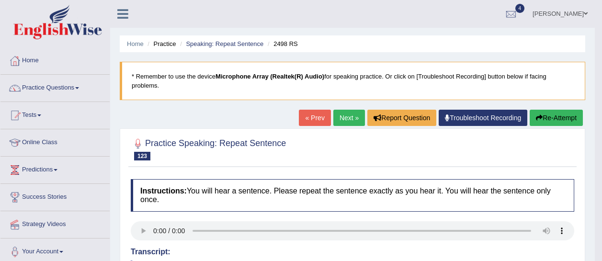
click at [349, 113] on link "Next »" at bounding box center [349, 118] width 32 height 16
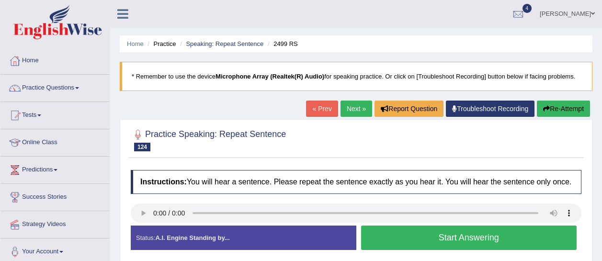
click at [382, 235] on button "Start Answering" at bounding box center [469, 238] width 216 height 24
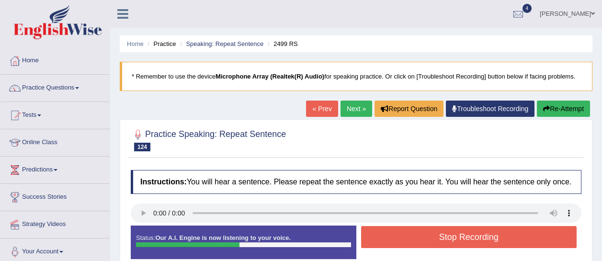
click at [382, 235] on button "Stop Recording" at bounding box center [469, 237] width 216 height 22
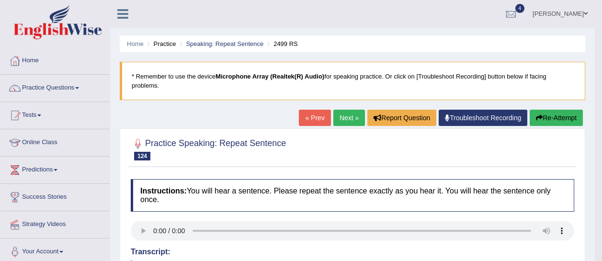
click at [340, 120] on link "Next »" at bounding box center [349, 118] width 32 height 16
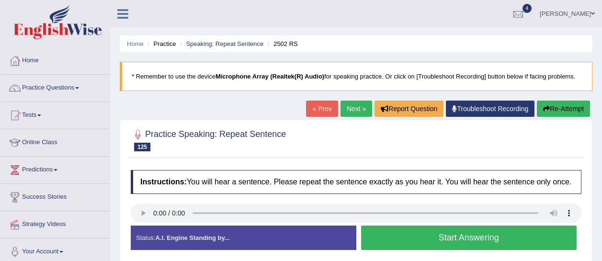
click at [465, 239] on button "Start Answering" at bounding box center [469, 238] width 216 height 24
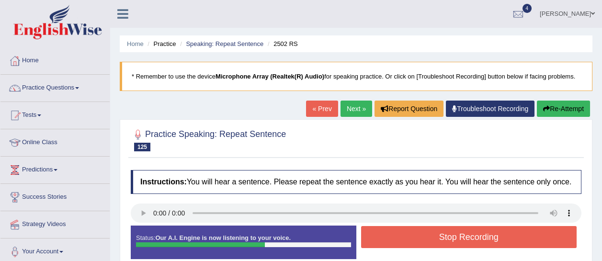
click at [465, 239] on button "Stop Recording" at bounding box center [469, 237] width 216 height 22
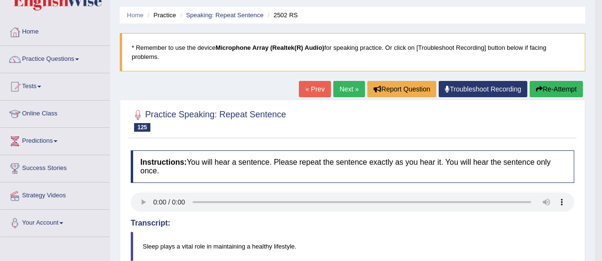
scroll to position [22, 0]
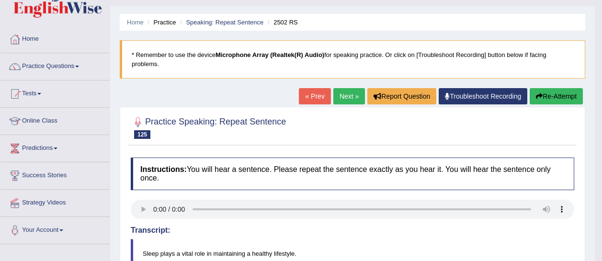
click at [351, 93] on link "Next »" at bounding box center [349, 96] width 32 height 16
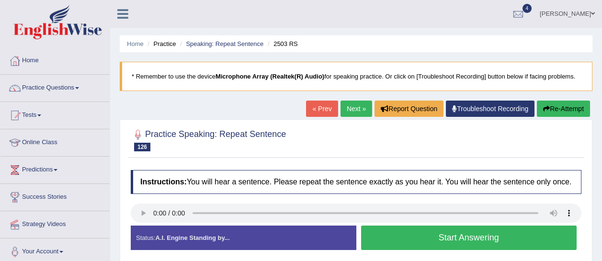
click at [402, 238] on button "Start Answering" at bounding box center [469, 238] width 216 height 24
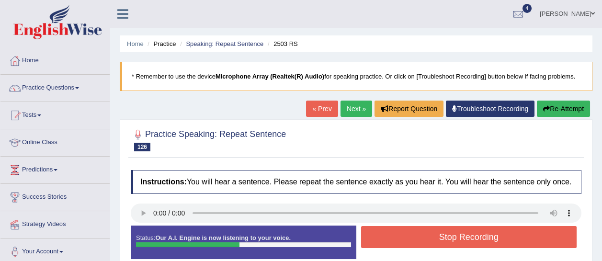
click at [402, 238] on button "Stop Recording" at bounding box center [469, 237] width 216 height 22
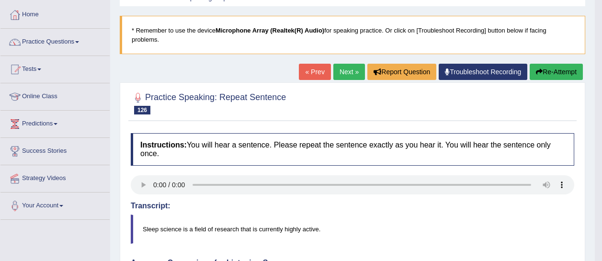
scroll to position [38, 0]
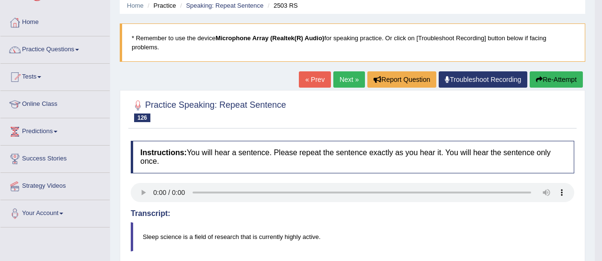
click at [351, 79] on link "Next »" at bounding box center [349, 79] width 32 height 16
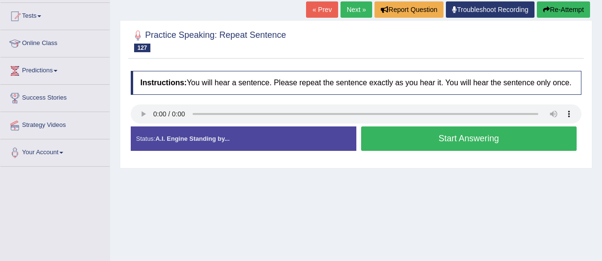
click at [418, 138] on button "Start Answering" at bounding box center [469, 138] width 216 height 24
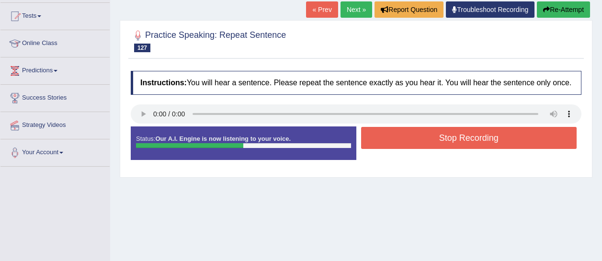
click at [418, 138] on button "Stop Recording" at bounding box center [469, 138] width 216 height 22
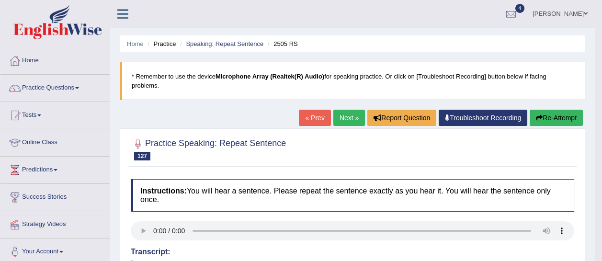
click at [333, 118] on link "Next »" at bounding box center [349, 118] width 32 height 16
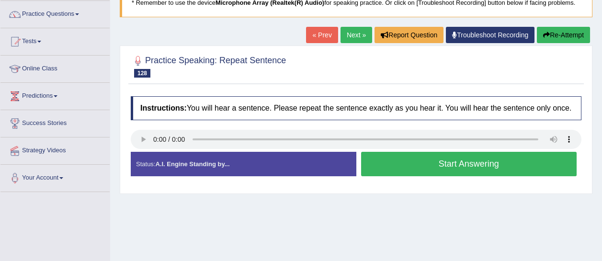
click at [416, 161] on button "Start Answering" at bounding box center [469, 164] width 216 height 24
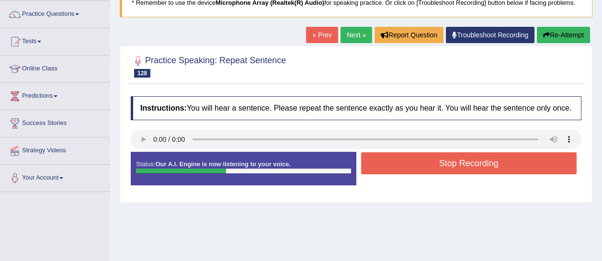
click at [416, 161] on button "Stop Recording" at bounding box center [469, 163] width 216 height 22
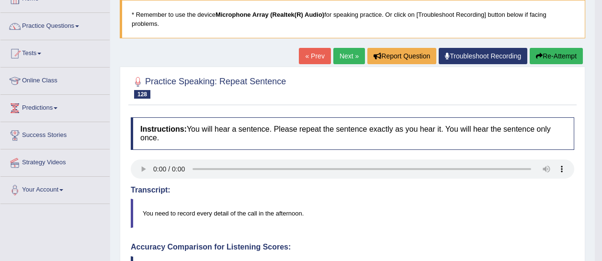
scroll to position [51, 0]
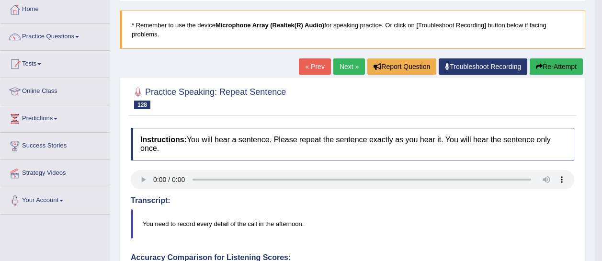
click at [350, 68] on link "Next »" at bounding box center [349, 66] width 32 height 16
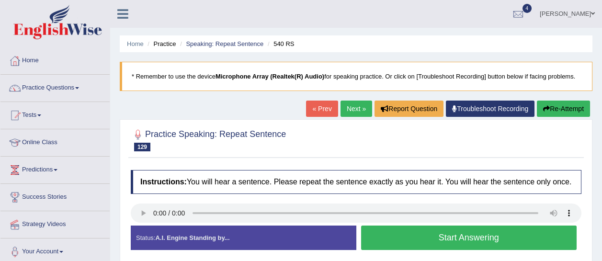
click at [445, 235] on button "Start Answering" at bounding box center [469, 238] width 216 height 24
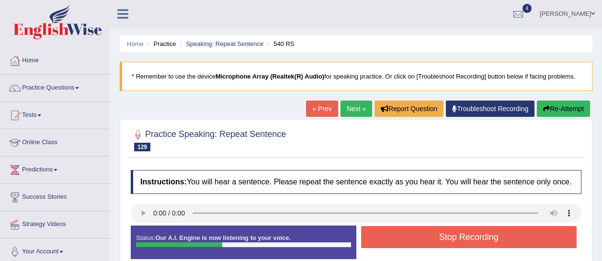
click at [445, 235] on button "Stop Recording" at bounding box center [469, 237] width 216 height 22
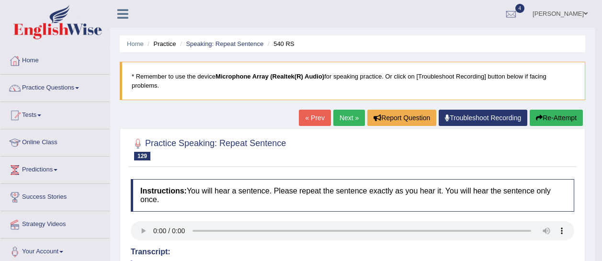
click at [337, 116] on link "Next »" at bounding box center [349, 118] width 32 height 16
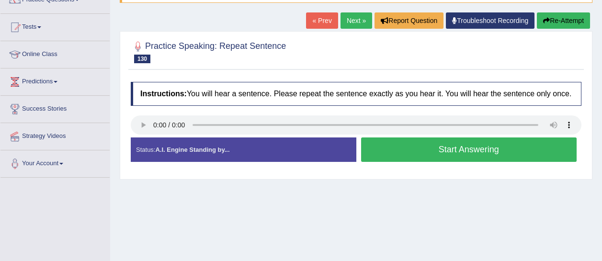
scroll to position [85, 0]
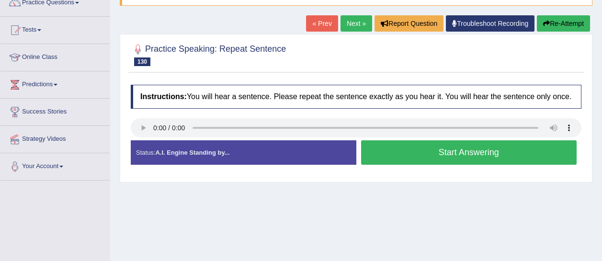
click at [377, 150] on button "Start Answering" at bounding box center [469, 152] width 216 height 24
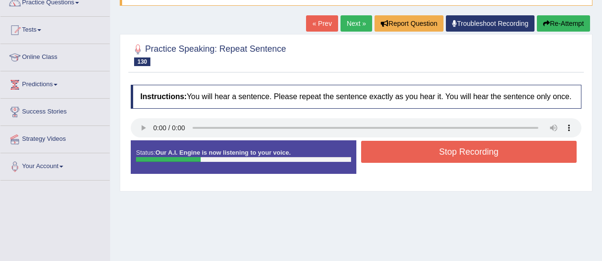
click at [419, 155] on button "Stop Recording" at bounding box center [469, 152] width 216 height 22
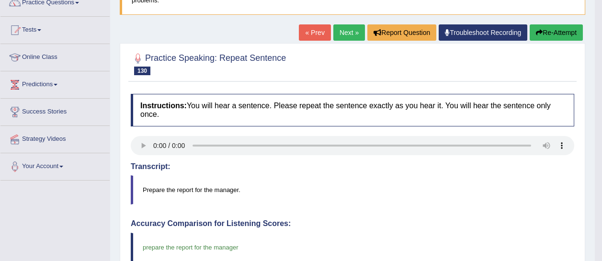
click at [351, 30] on link "Next »" at bounding box center [349, 32] width 32 height 16
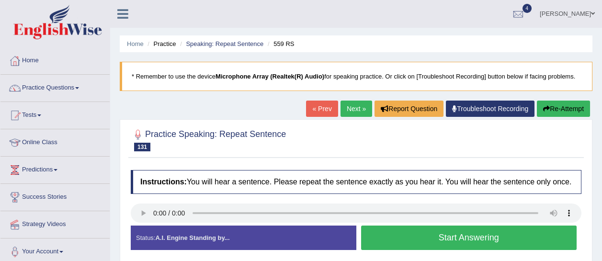
click at [385, 232] on button "Start Answering" at bounding box center [469, 238] width 216 height 24
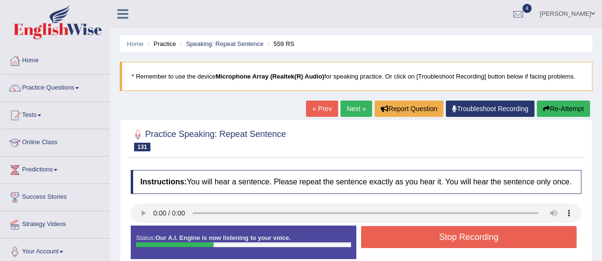
click at [385, 232] on button "Stop Recording" at bounding box center [469, 237] width 216 height 22
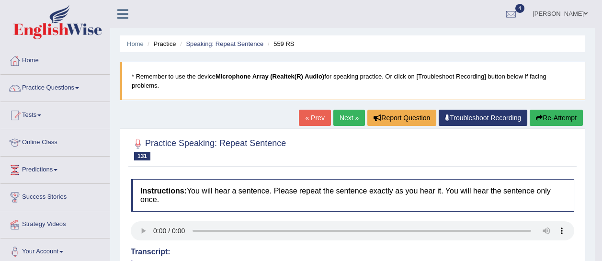
click at [348, 120] on link "Next »" at bounding box center [349, 118] width 32 height 16
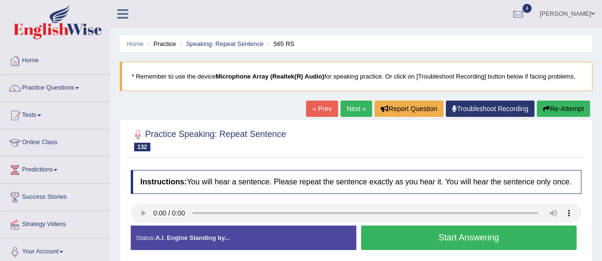
click at [407, 231] on button "Start Answering" at bounding box center [469, 238] width 216 height 24
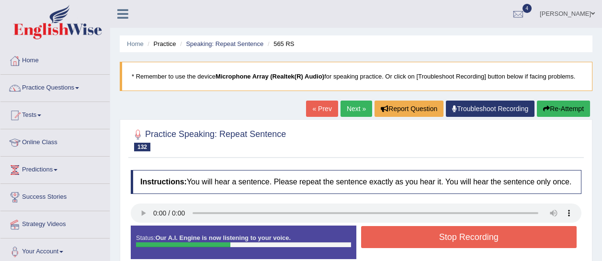
click at [407, 231] on button "Stop Recording" at bounding box center [469, 237] width 216 height 22
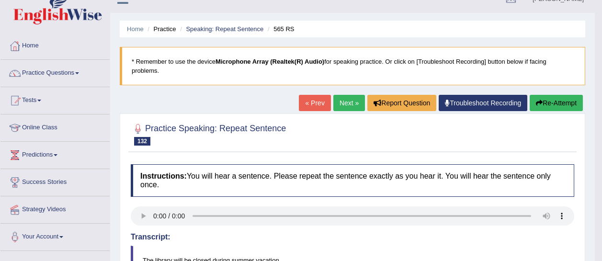
scroll to position [14, 0]
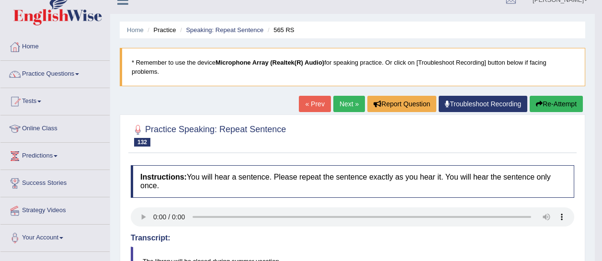
click at [338, 110] on link "Next »" at bounding box center [349, 104] width 32 height 16
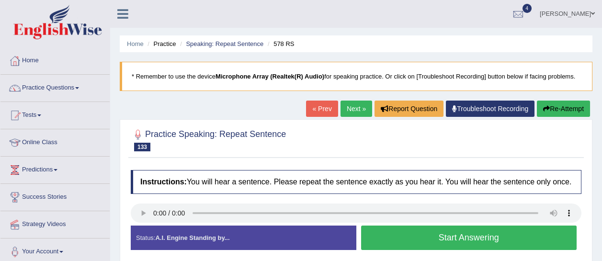
click at [410, 232] on button "Start Answering" at bounding box center [469, 238] width 216 height 24
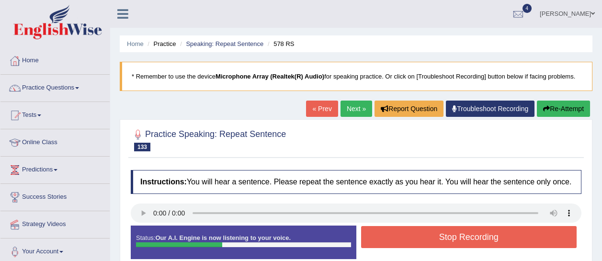
click at [410, 232] on button "Stop Recording" at bounding box center [469, 237] width 216 height 22
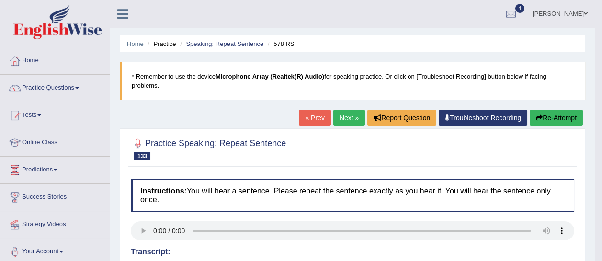
scroll to position [0, 0]
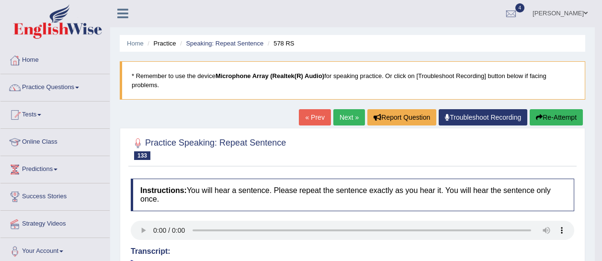
click at [346, 112] on link "Next »" at bounding box center [349, 117] width 32 height 16
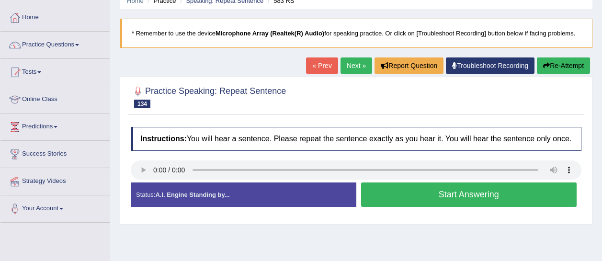
click at [455, 194] on button "Start Answering" at bounding box center [469, 194] width 216 height 24
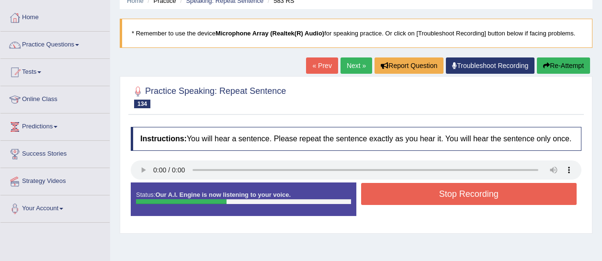
click at [455, 194] on button "Stop Recording" at bounding box center [469, 194] width 216 height 22
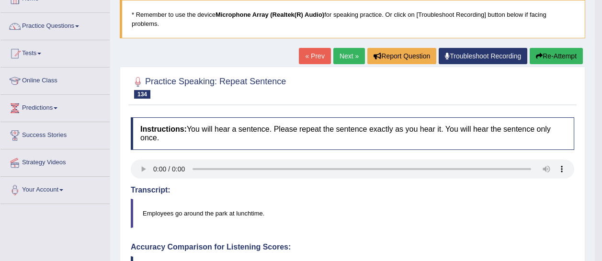
scroll to position [51, 0]
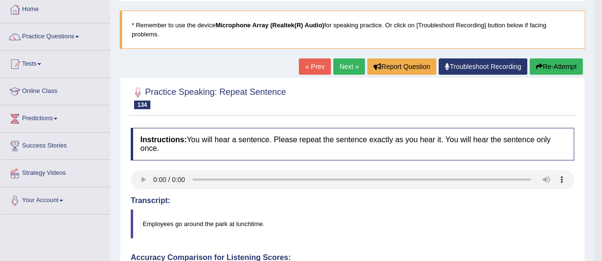
click at [354, 69] on link "Next »" at bounding box center [349, 66] width 32 height 16
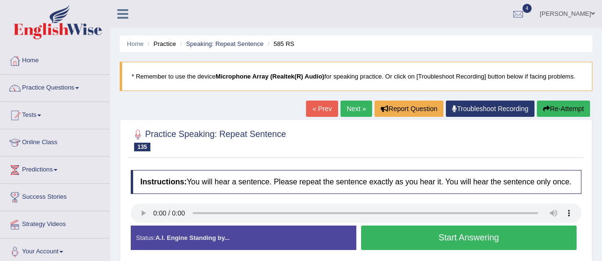
click at [409, 238] on button "Start Answering" at bounding box center [469, 238] width 216 height 24
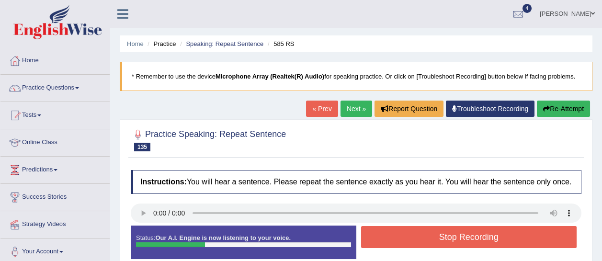
click at [409, 238] on button "Stop Recording" at bounding box center [469, 237] width 216 height 22
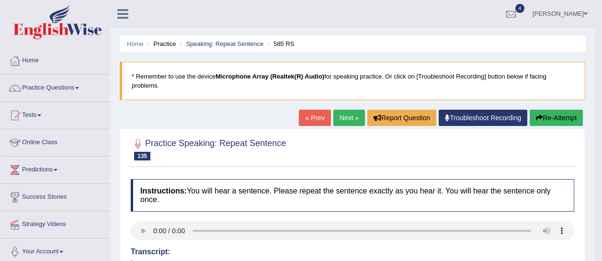
click at [340, 113] on link "Next »" at bounding box center [349, 118] width 32 height 16
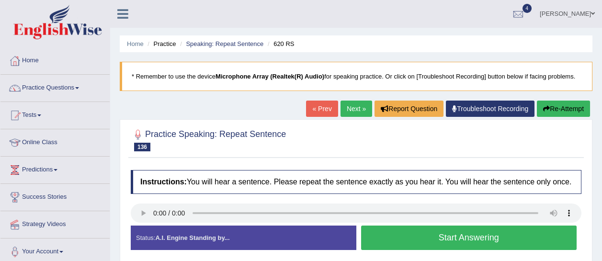
click at [407, 238] on button "Start Answering" at bounding box center [469, 238] width 216 height 24
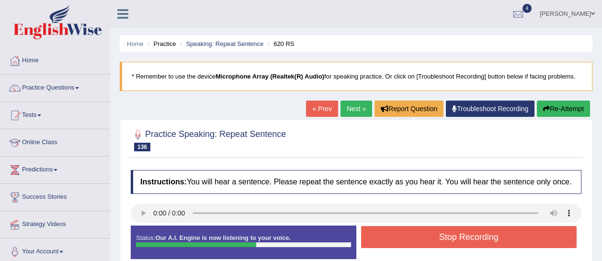
click at [407, 238] on button "Stop Recording" at bounding box center [469, 237] width 216 height 22
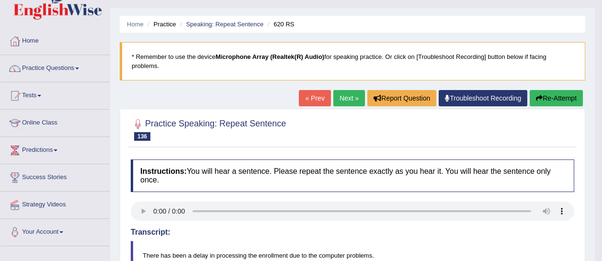
scroll to position [15, 0]
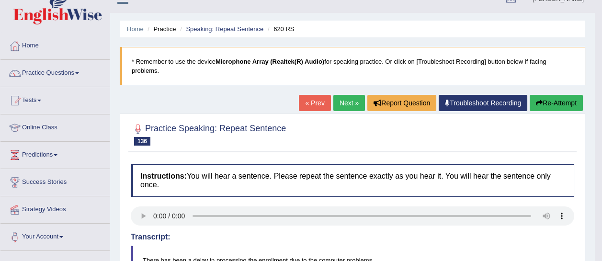
click at [341, 101] on link "Next »" at bounding box center [349, 103] width 32 height 16
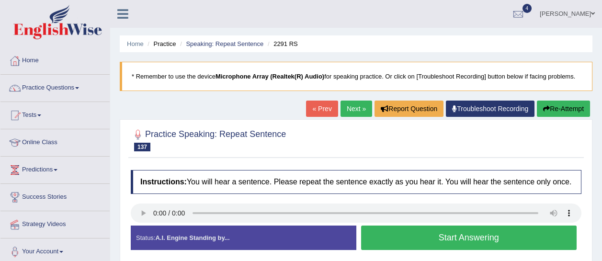
click at [412, 238] on button "Start Answering" at bounding box center [469, 238] width 216 height 24
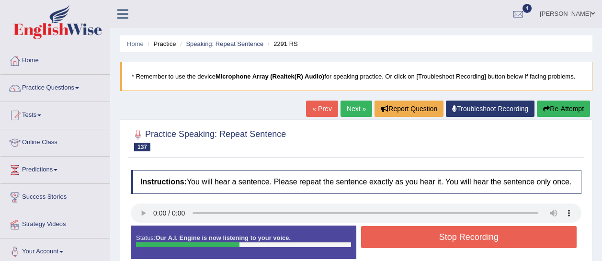
click at [412, 238] on button "Stop Recording" at bounding box center [469, 237] width 216 height 22
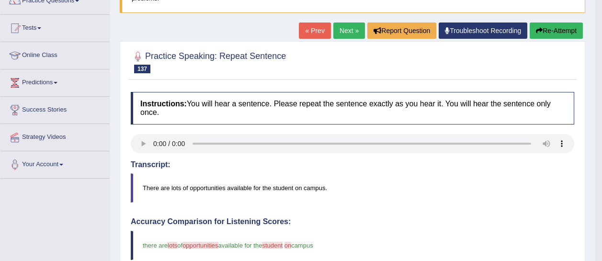
scroll to position [76, 0]
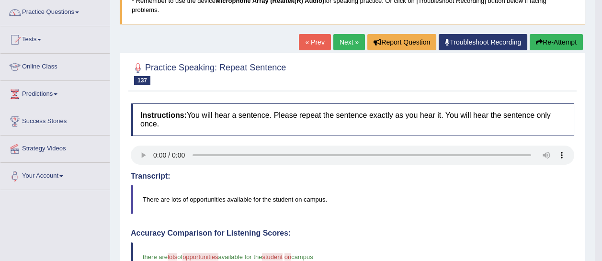
click at [347, 44] on link "Next »" at bounding box center [349, 42] width 32 height 16
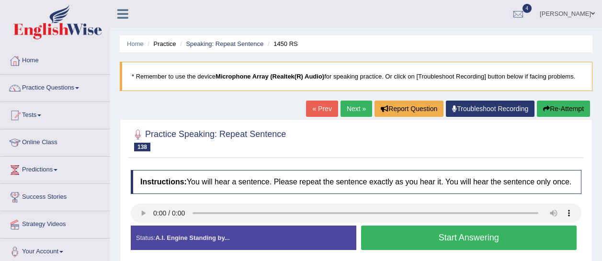
click at [412, 239] on button "Start Answering" at bounding box center [469, 238] width 216 height 24
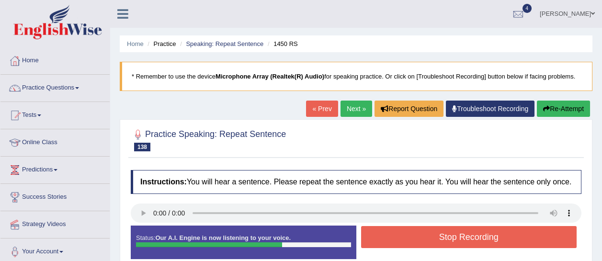
click at [412, 239] on button "Stop Recording" at bounding box center [469, 237] width 216 height 22
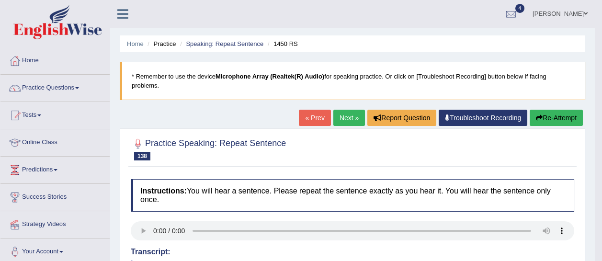
click at [345, 114] on link "Next »" at bounding box center [349, 118] width 32 height 16
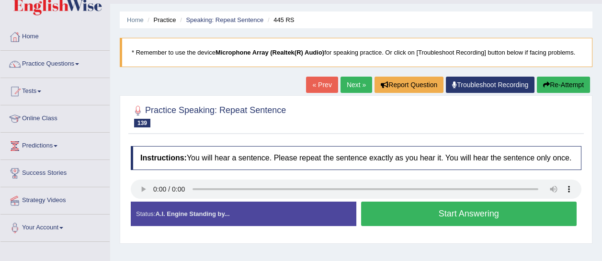
click at [390, 213] on button "Start Answering" at bounding box center [469, 214] width 216 height 24
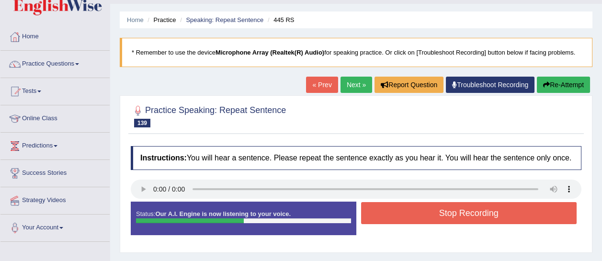
click at [390, 213] on button "Stop Recording" at bounding box center [469, 213] width 216 height 22
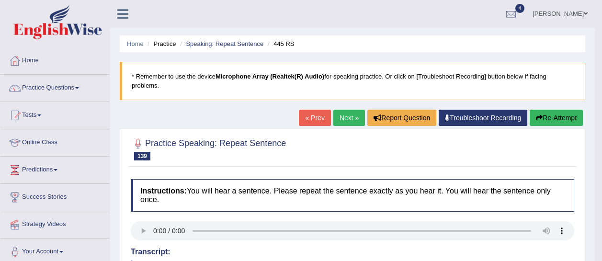
click at [336, 116] on link "Next »" at bounding box center [349, 118] width 32 height 16
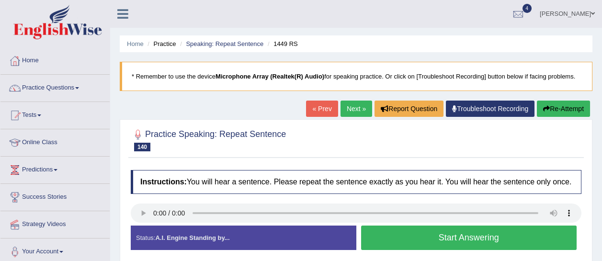
click at [378, 227] on button "Start Answering" at bounding box center [469, 238] width 216 height 24
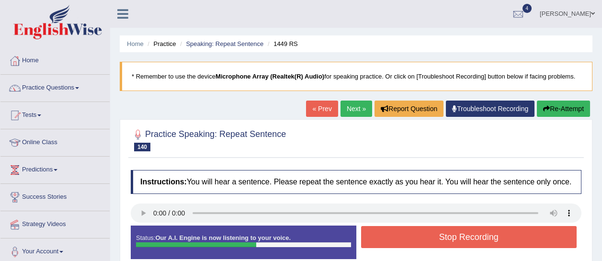
click at [378, 227] on button "Stop Recording" at bounding box center [469, 237] width 216 height 22
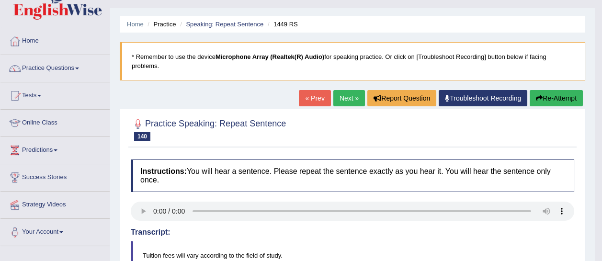
scroll to position [18, 0]
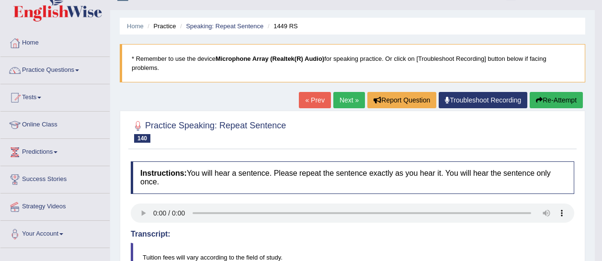
click at [551, 96] on button "Re-Attempt" at bounding box center [556, 100] width 53 height 16
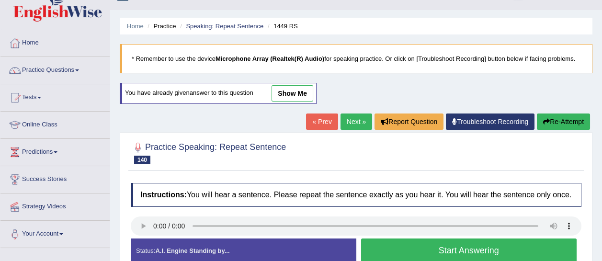
click at [392, 246] on button "Start Answering" at bounding box center [469, 250] width 216 height 24
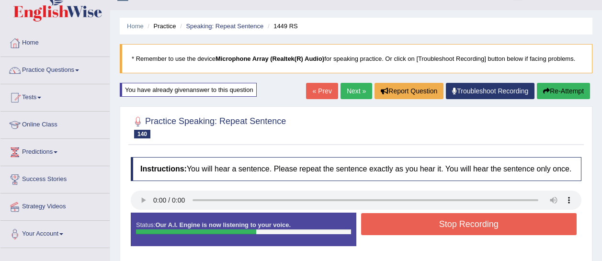
click at [400, 222] on button "Stop Recording" at bounding box center [469, 224] width 216 height 22
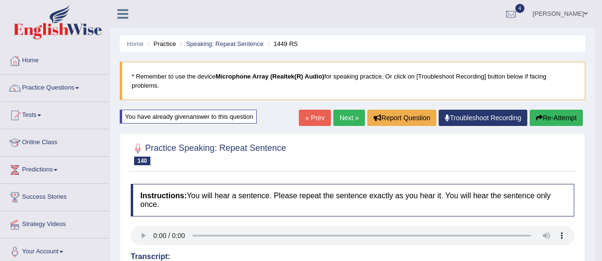
click at [345, 119] on link "Next »" at bounding box center [349, 118] width 32 height 16
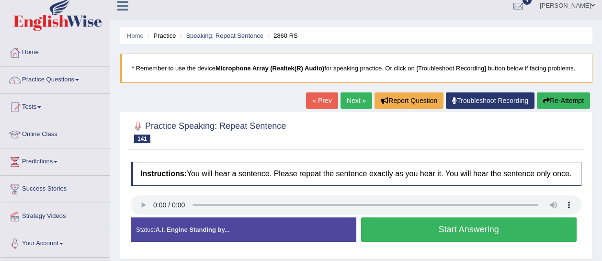
click at [427, 222] on button "Start Answering" at bounding box center [469, 229] width 216 height 24
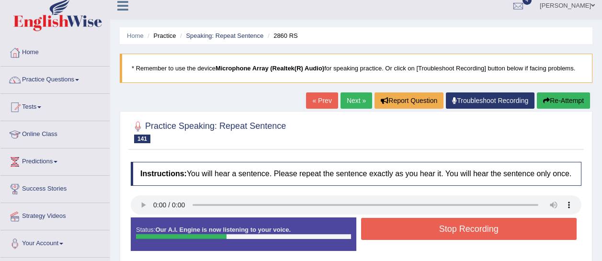
click at [427, 222] on button "Stop Recording" at bounding box center [469, 229] width 216 height 22
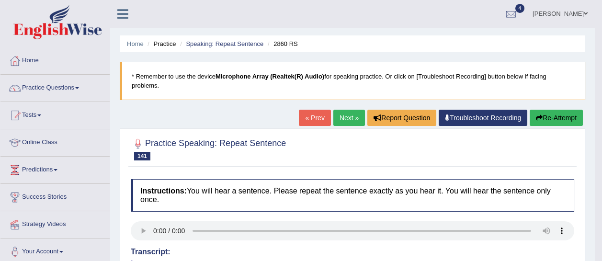
click at [351, 114] on link "Next »" at bounding box center [349, 118] width 32 height 16
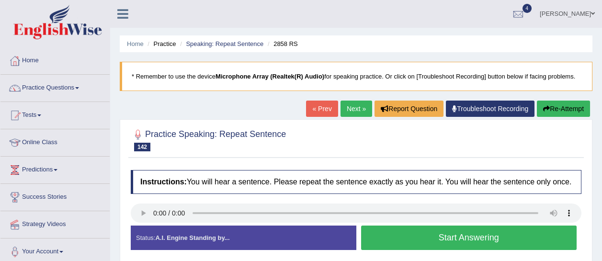
click at [419, 234] on button "Start Answering" at bounding box center [469, 238] width 216 height 24
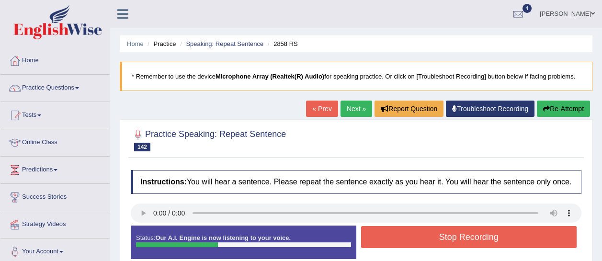
click at [419, 234] on button "Stop Recording" at bounding box center [469, 237] width 216 height 22
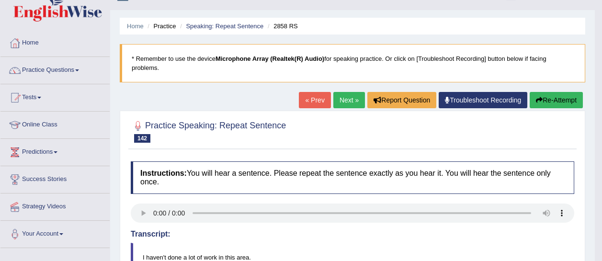
scroll to position [16, 0]
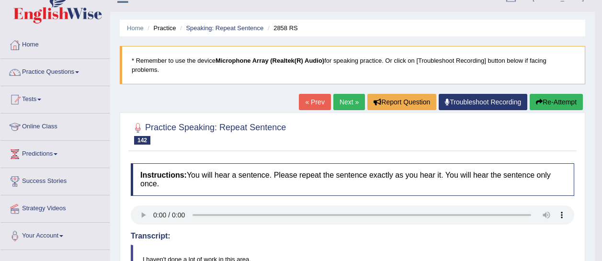
click at [344, 98] on link "Next »" at bounding box center [349, 102] width 32 height 16
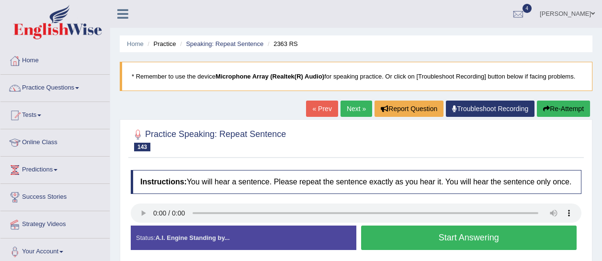
click at [415, 233] on button "Start Answering" at bounding box center [469, 238] width 216 height 24
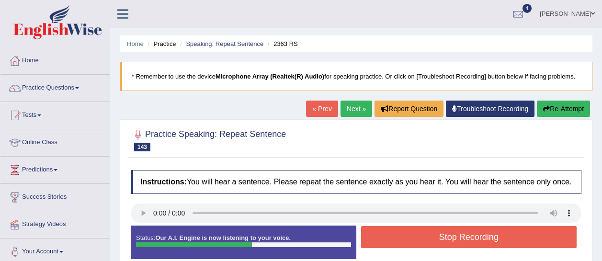
click at [415, 233] on button "Stop Recording" at bounding box center [469, 237] width 216 height 22
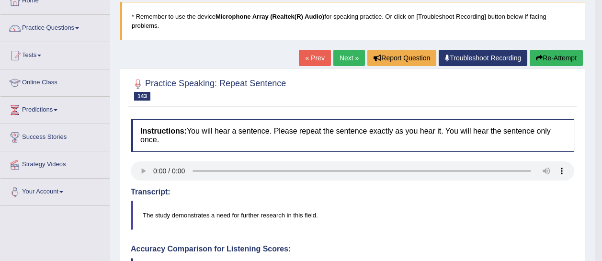
scroll to position [50, 0]
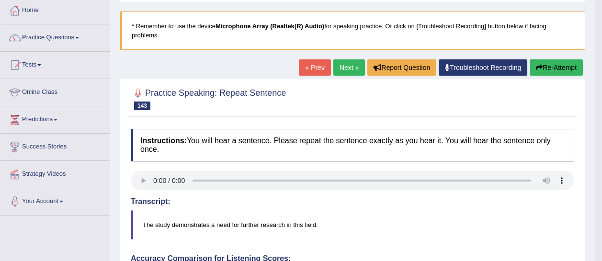
click at [348, 67] on link "Next »" at bounding box center [349, 67] width 32 height 16
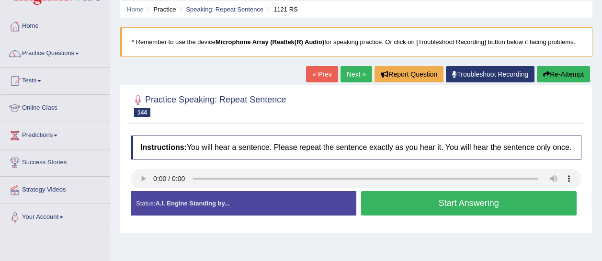
click at [379, 209] on button "Start Answering" at bounding box center [469, 203] width 216 height 24
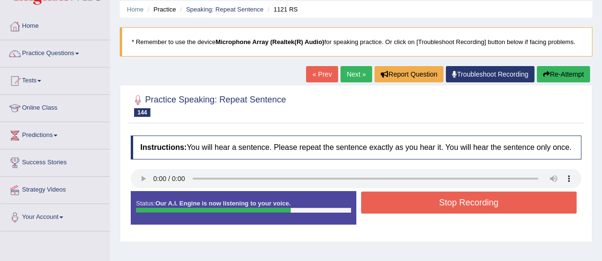
click at [380, 210] on button "Stop Recording" at bounding box center [469, 203] width 216 height 22
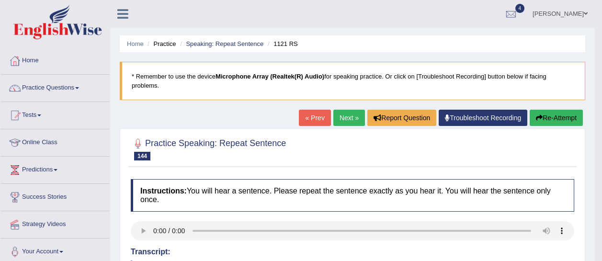
click at [343, 113] on link "Next »" at bounding box center [349, 118] width 32 height 16
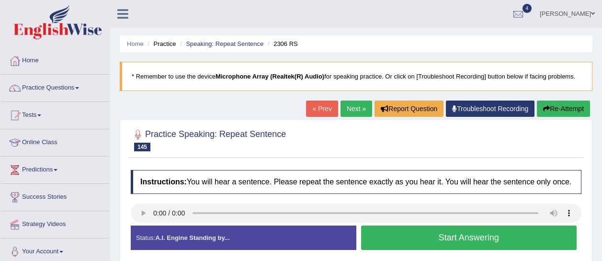
click at [431, 236] on button "Start Answering" at bounding box center [469, 238] width 216 height 24
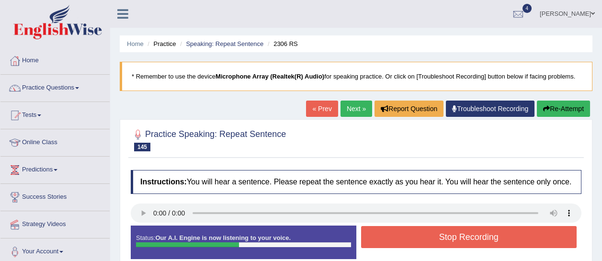
click at [431, 236] on button "Stop Recording" at bounding box center [469, 237] width 216 height 22
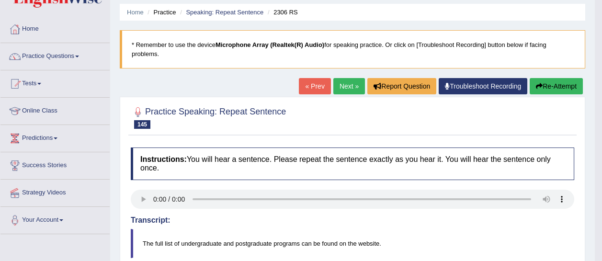
scroll to position [30, 0]
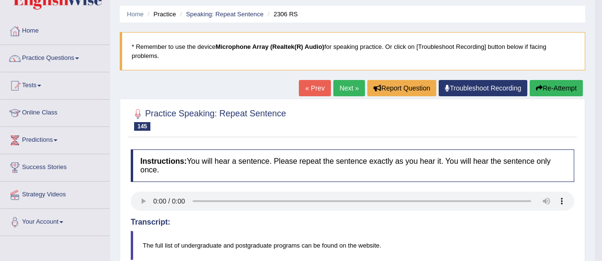
click at [347, 84] on link "Next »" at bounding box center [349, 88] width 32 height 16
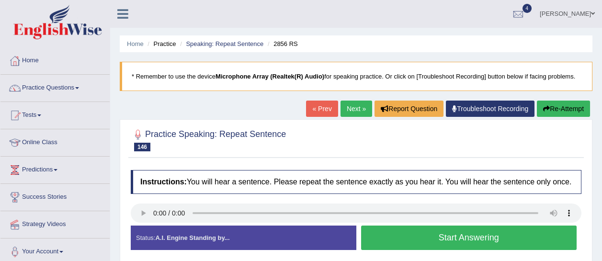
click at [416, 242] on button "Start Answering" at bounding box center [469, 238] width 216 height 24
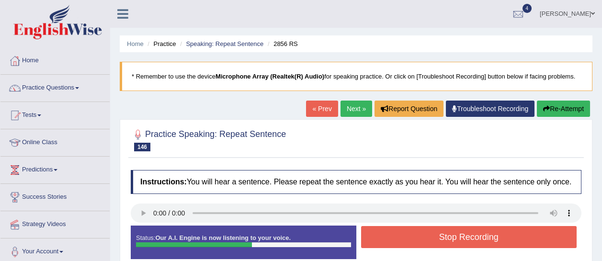
click at [416, 242] on button "Stop Recording" at bounding box center [469, 237] width 216 height 22
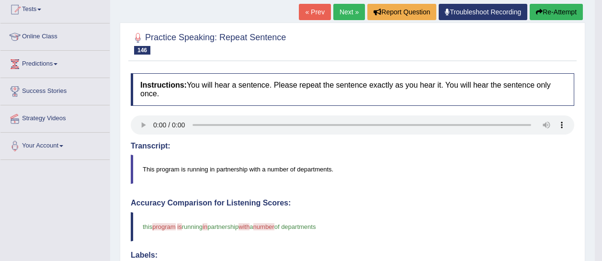
scroll to position [18, 0]
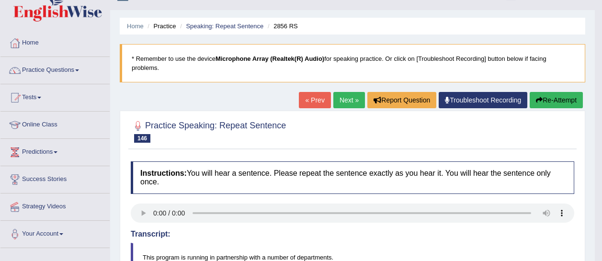
click at [352, 96] on link "Next »" at bounding box center [349, 100] width 32 height 16
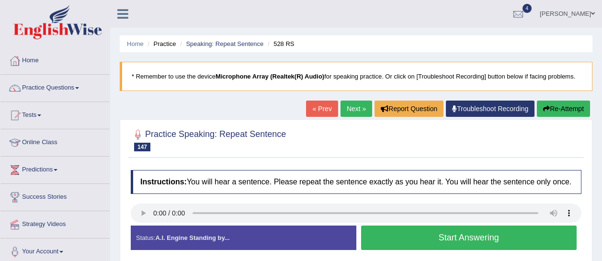
click at [384, 232] on button "Start Answering" at bounding box center [469, 238] width 216 height 24
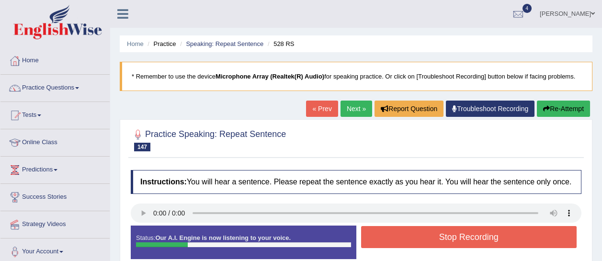
click at [384, 232] on button "Stop Recording" at bounding box center [469, 237] width 216 height 22
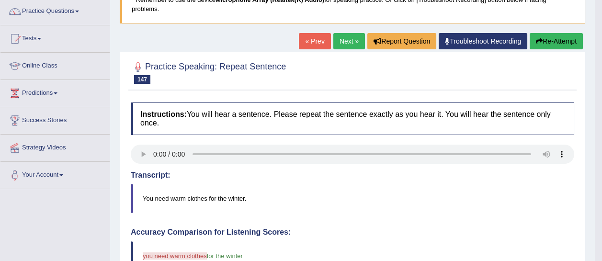
scroll to position [69, 0]
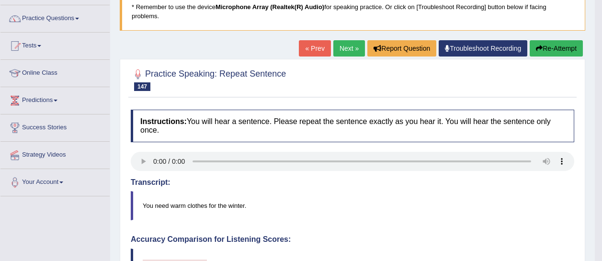
click at [344, 49] on link "Next »" at bounding box center [349, 48] width 32 height 16
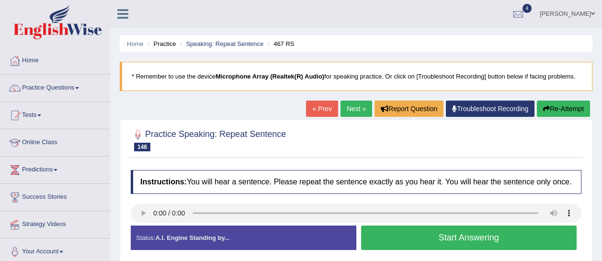
click at [474, 231] on button "Start Answering" at bounding box center [469, 238] width 216 height 24
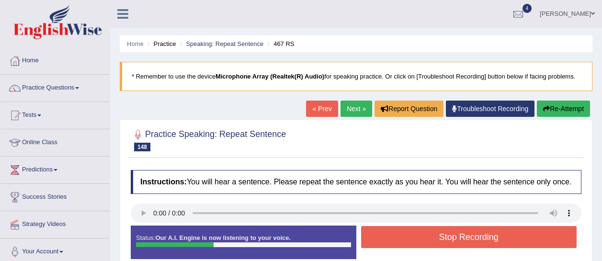
click at [474, 231] on button "Stop Recording" at bounding box center [469, 237] width 216 height 22
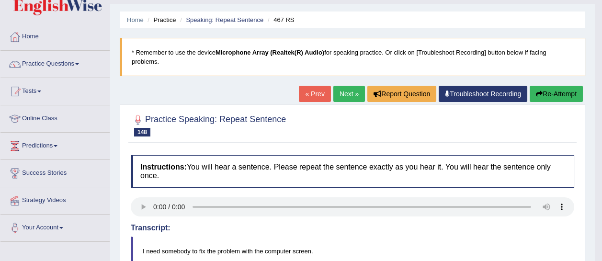
scroll to position [25, 0]
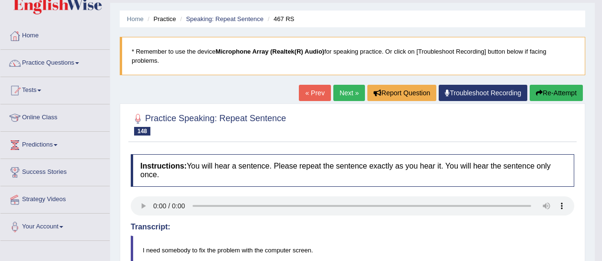
click at [348, 87] on link "Next »" at bounding box center [349, 93] width 32 height 16
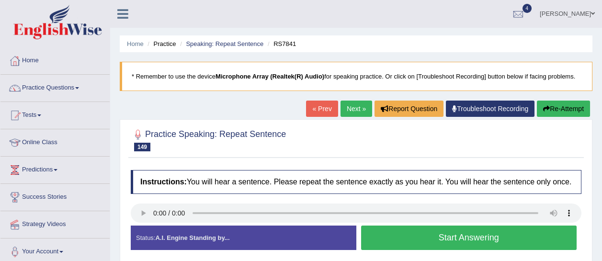
click at [442, 237] on button "Start Answering" at bounding box center [469, 238] width 216 height 24
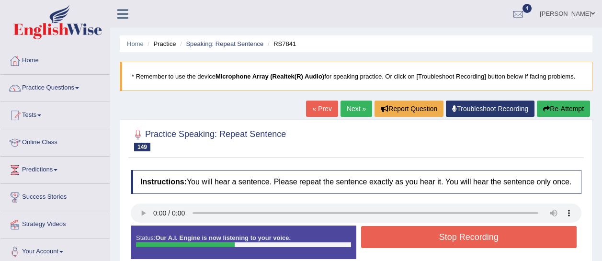
click at [442, 237] on button "Stop Recording" at bounding box center [469, 237] width 216 height 22
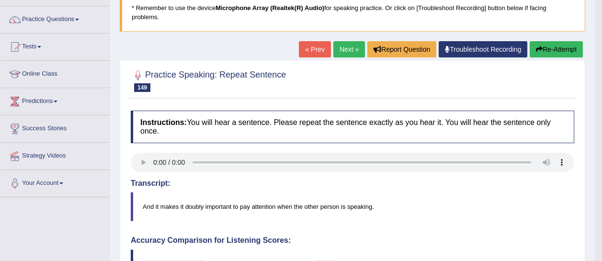
scroll to position [67, 0]
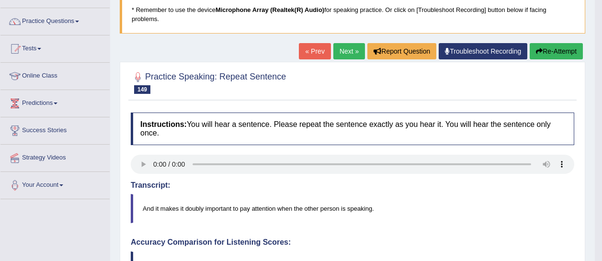
click at [352, 53] on link "Next »" at bounding box center [349, 51] width 32 height 16
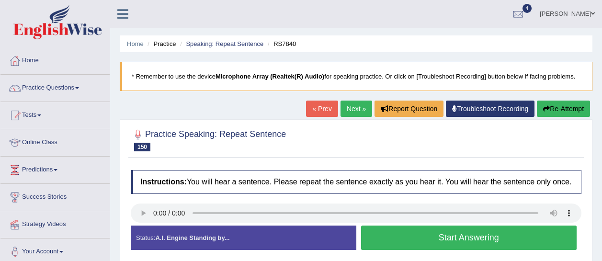
click at [398, 235] on button "Start Answering" at bounding box center [469, 238] width 216 height 24
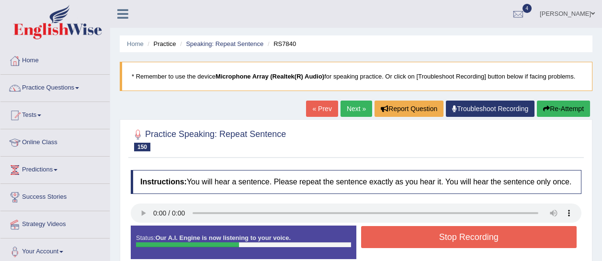
click at [398, 235] on button "Stop Recording" at bounding box center [469, 237] width 216 height 22
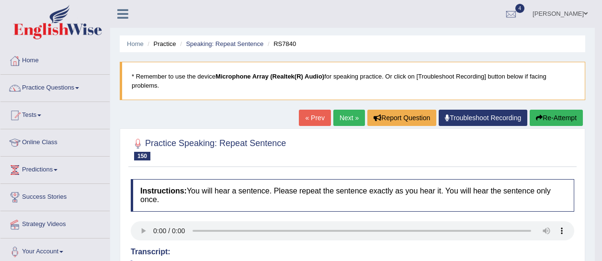
click at [341, 117] on link "Next »" at bounding box center [349, 118] width 32 height 16
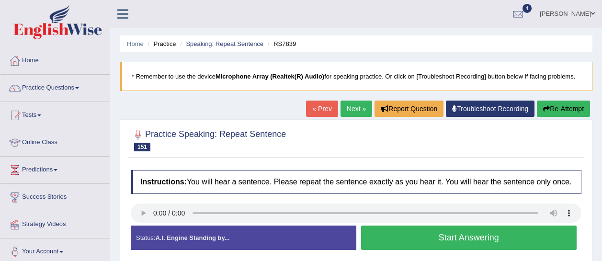
click at [409, 235] on button "Start Answering" at bounding box center [469, 238] width 216 height 24
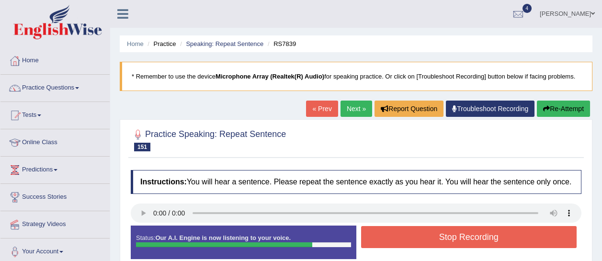
click at [409, 235] on button "Stop Recording" at bounding box center [469, 237] width 216 height 22
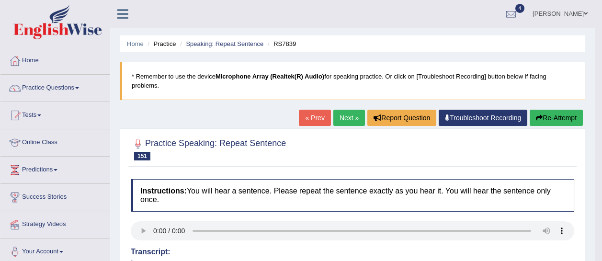
click at [339, 116] on link "Next »" at bounding box center [349, 118] width 32 height 16
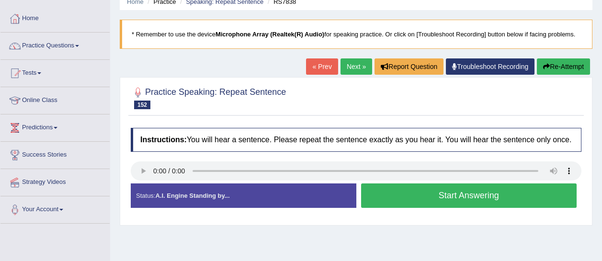
click at [417, 196] on button "Start Answering" at bounding box center [469, 195] width 216 height 24
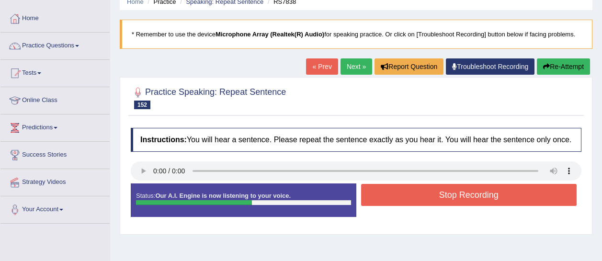
click at [417, 196] on button "Stop Recording" at bounding box center [469, 195] width 216 height 22
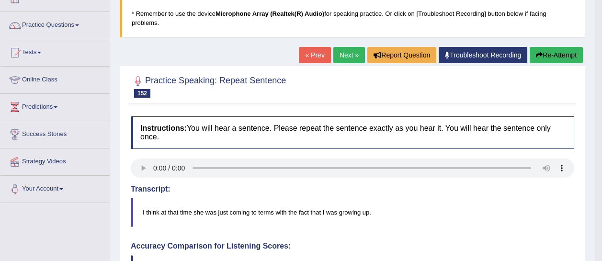
scroll to position [61, 0]
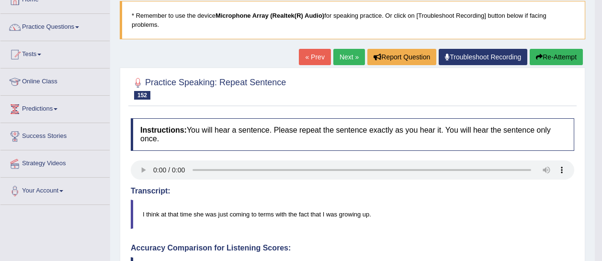
click at [350, 60] on link "Next »" at bounding box center [349, 57] width 32 height 16
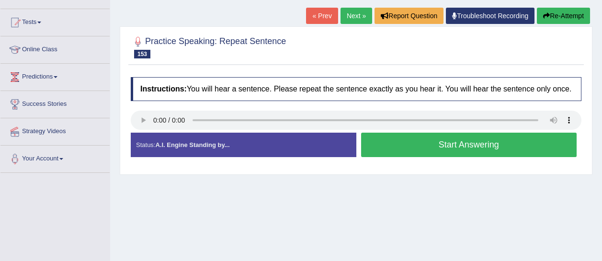
click at [413, 147] on button "Start Answering" at bounding box center [469, 145] width 216 height 24
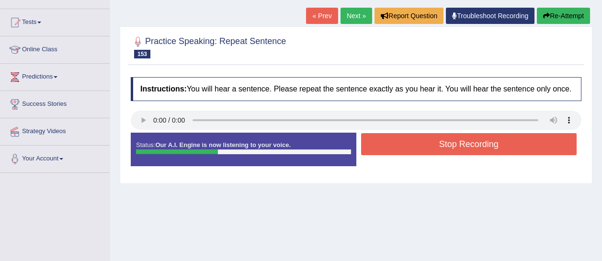
click at [413, 147] on button "Stop Recording" at bounding box center [469, 144] width 216 height 22
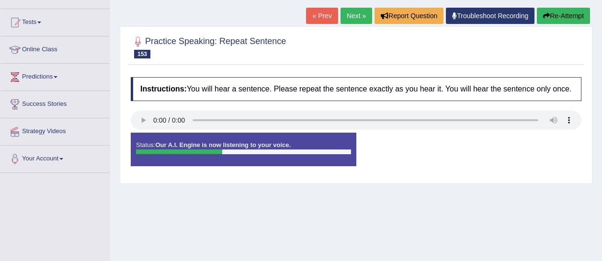
click at [413, 147] on div "Status: Our A.I. Engine is now listening to your voice. Start Answering Stop Re…" at bounding box center [356, 154] width 451 height 43
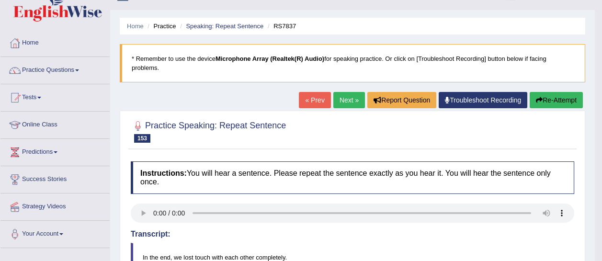
scroll to position [15, 0]
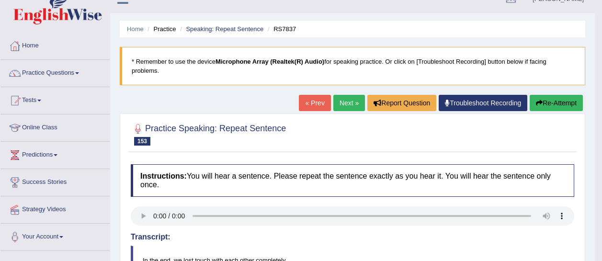
click at [341, 101] on link "Next »" at bounding box center [349, 103] width 32 height 16
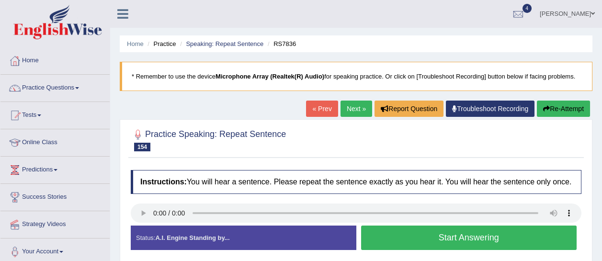
click at [422, 240] on button "Start Answering" at bounding box center [469, 238] width 216 height 24
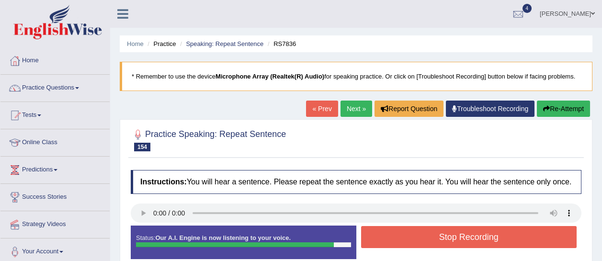
click at [422, 240] on button "Stop Recording" at bounding box center [469, 237] width 216 height 22
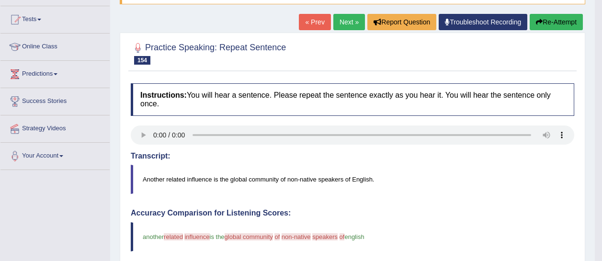
scroll to position [95, 0]
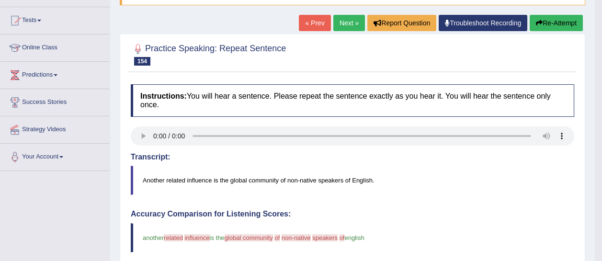
click at [344, 22] on link "Next »" at bounding box center [349, 23] width 32 height 16
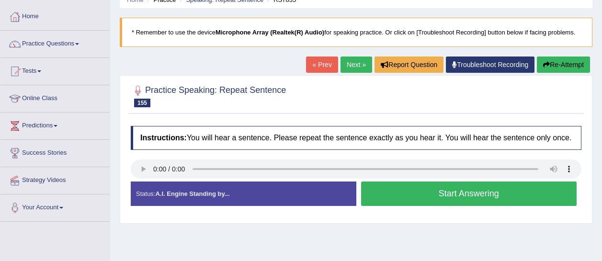
scroll to position [44, 0]
click at [419, 195] on button "Start Answering" at bounding box center [469, 193] width 216 height 24
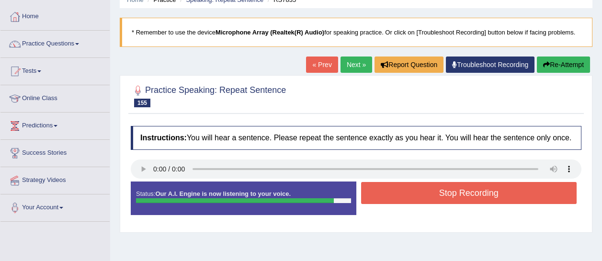
click at [419, 195] on button "Stop Recording" at bounding box center [469, 193] width 216 height 22
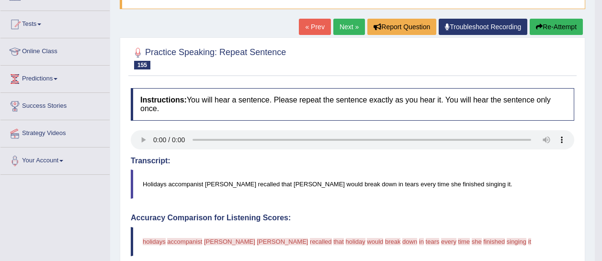
scroll to position [79, 0]
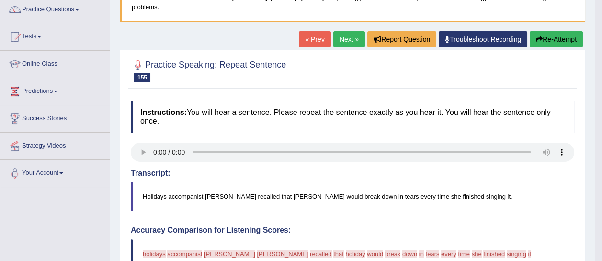
click at [344, 44] on link "Next »" at bounding box center [349, 39] width 32 height 16
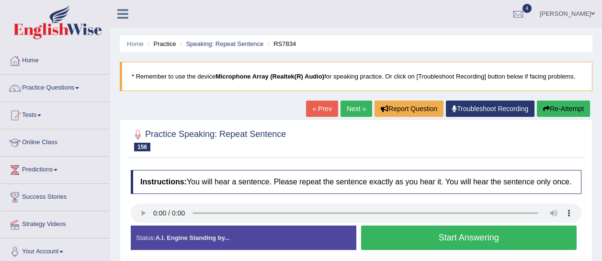
click at [419, 235] on button "Start Answering" at bounding box center [469, 238] width 216 height 24
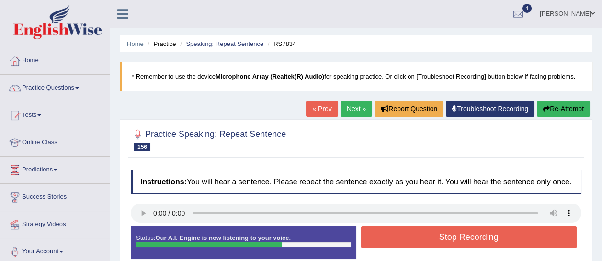
click at [419, 235] on button "Stop Recording" at bounding box center [469, 237] width 216 height 22
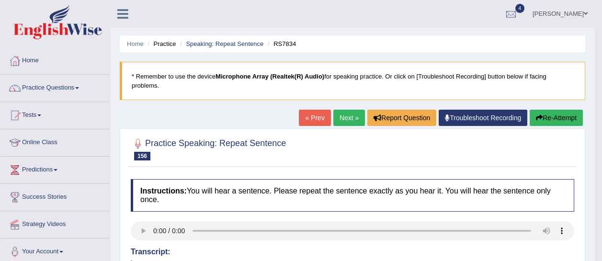
click at [344, 117] on link "Next »" at bounding box center [349, 118] width 32 height 16
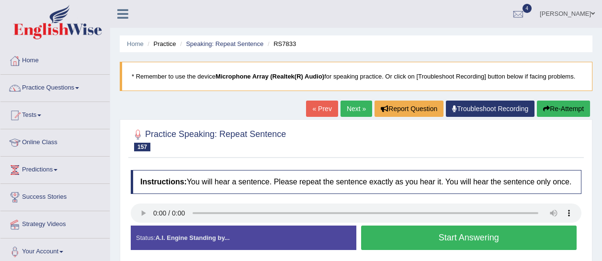
click at [398, 230] on button "Start Answering" at bounding box center [469, 238] width 216 height 24
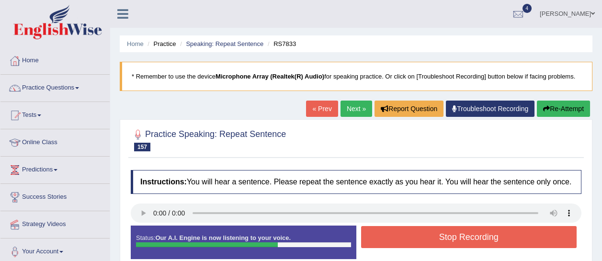
click at [398, 230] on button "Stop Recording" at bounding box center [469, 237] width 216 height 22
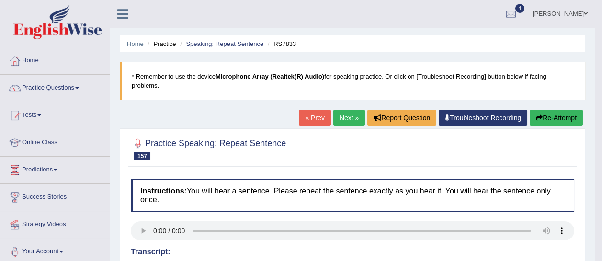
click at [341, 113] on link "Next »" at bounding box center [349, 118] width 32 height 16
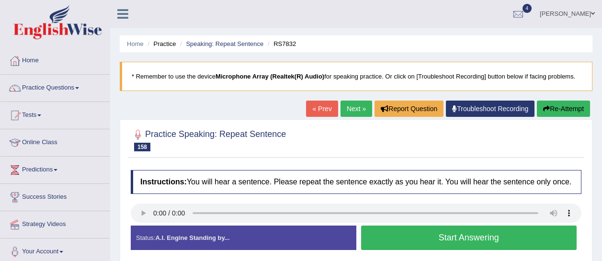
click at [387, 236] on button "Start Answering" at bounding box center [469, 238] width 216 height 24
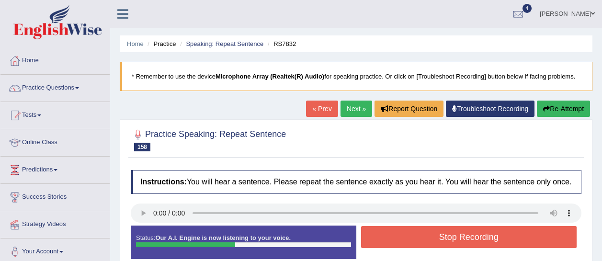
click at [387, 236] on button "Stop Recording" at bounding box center [469, 237] width 216 height 22
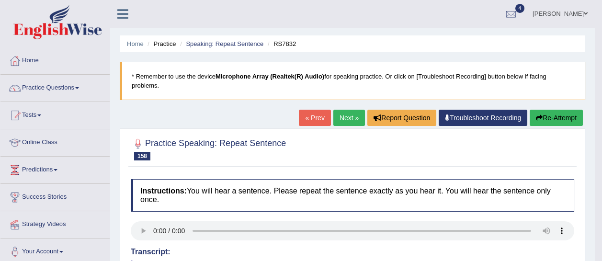
click at [339, 121] on link "Next »" at bounding box center [349, 118] width 32 height 16
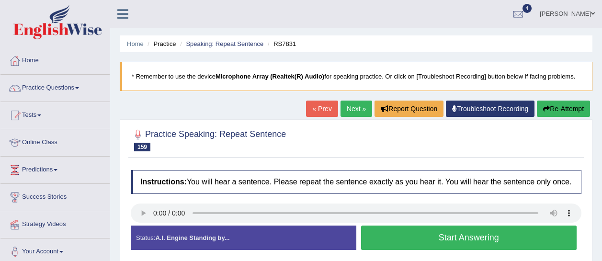
click at [392, 235] on button "Start Answering" at bounding box center [469, 238] width 216 height 24
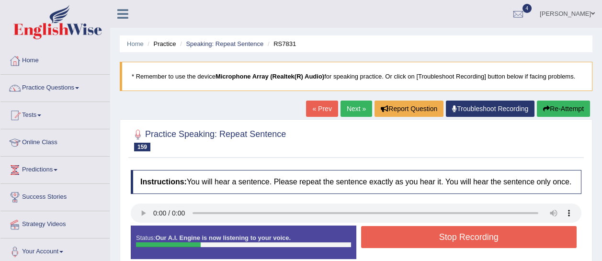
click at [392, 235] on button "Stop Recording" at bounding box center [469, 237] width 216 height 22
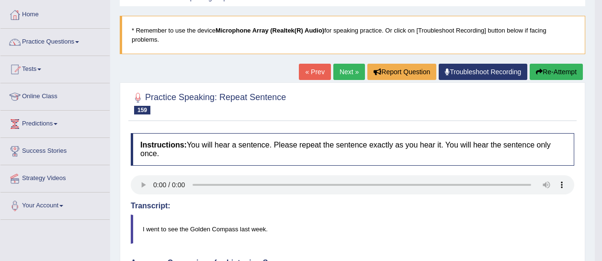
scroll to position [41, 0]
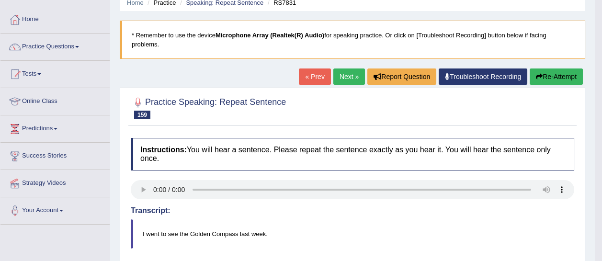
click at [348, 79] on link "Next »" at bounding box center [349, 76] width 32 height 16
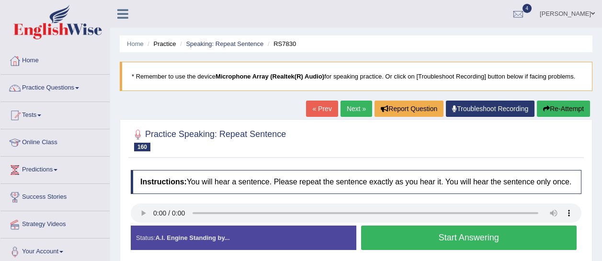
click at [407, 242] on button "Start Answering" at bounding box center [469, 238] width 216 height 24
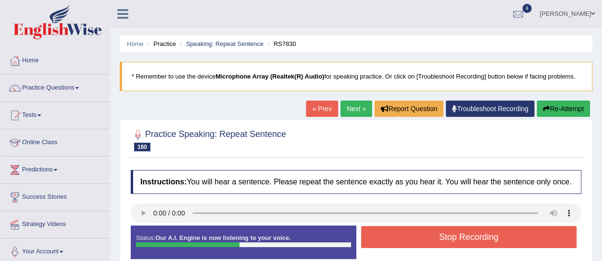
click at [407, 242] on button "Stop Recording" at bounding box center [469, 237] width 216 height 22
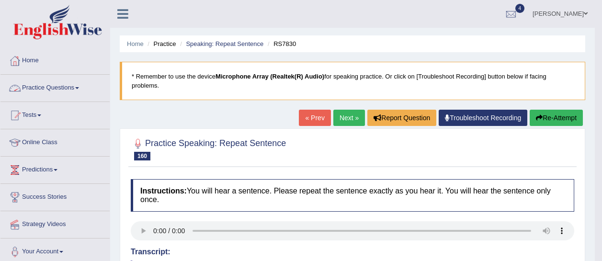
click at [60, 89] on link "Practice Questions" at bounding box center [54, 87] width 109 height 24
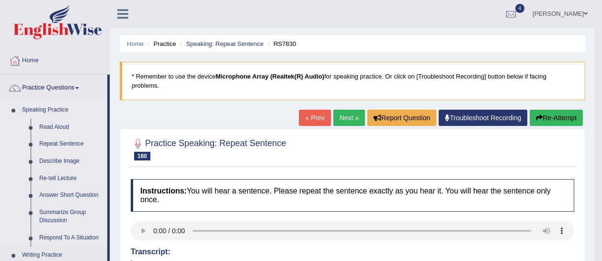
click at [53, 123] on link "Read Aloud" at bounding box center [71, 127] width 72 height 17
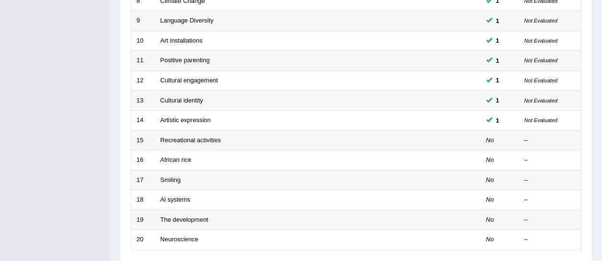
scroll to position [297, 0]
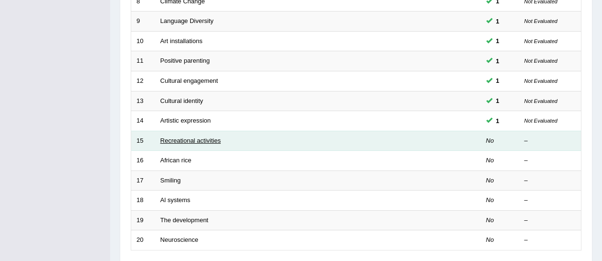
click at [182, 137] on link "Recreational activities" at bounding box center [190, 140] width 60 height 7
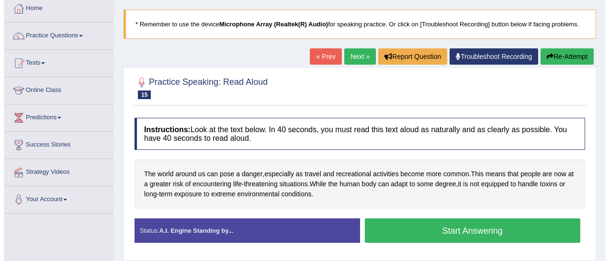
scroll to position [56, 0]
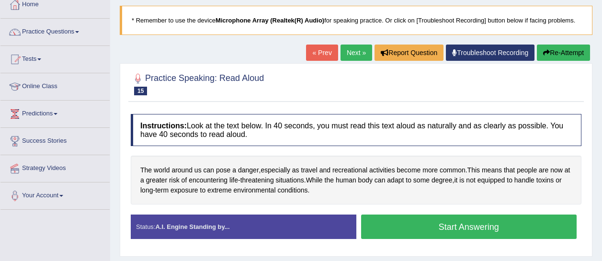
click at [436, 226] on button "Start Answering" at bounding box center [469, 227] width 216 height 24
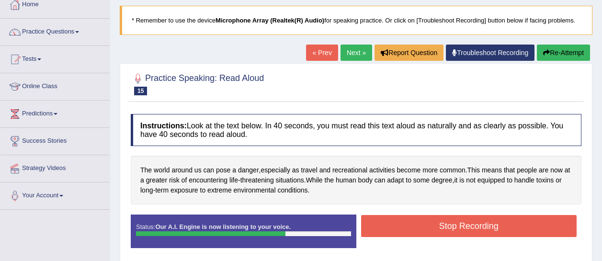
click at [436, 226] on button "Stop Recording" at bounding box center [469, 226] width 216 height 22
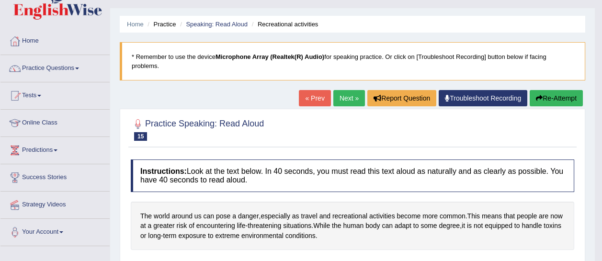
scroll to position [15, 0]
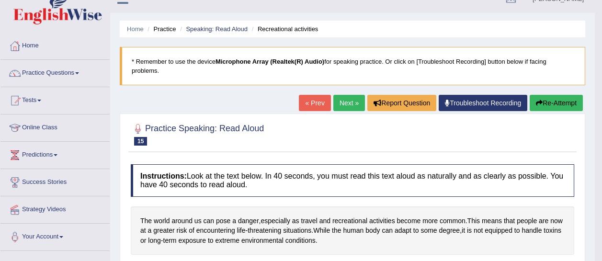
click at [345, 99] on link "Next »" at bounding box center [349, 103] width 32 height 16
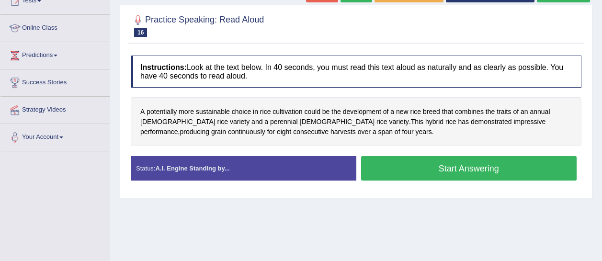
click at [422, 174] on button "Start Answering" at bounding box center [469, 168] width 216 height 24
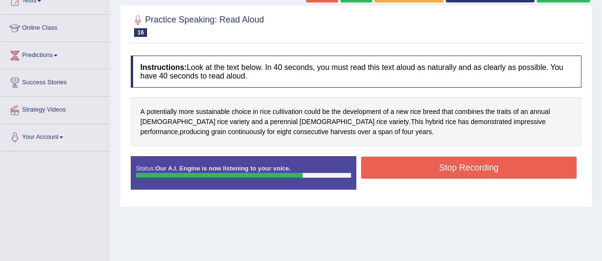
click at [421, 171] on button "Stop Recording" at bounding box center [469, 168] width 216 height 22
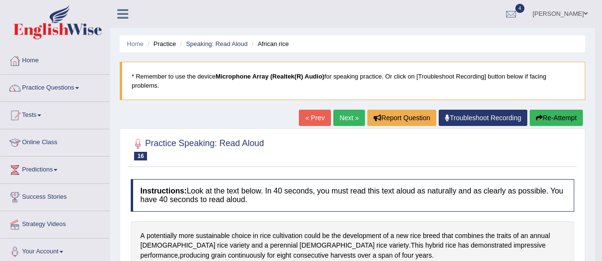
click at [544, 116] on button "Re-Attempt" at bounding box center [556, 118] width 53 height 16
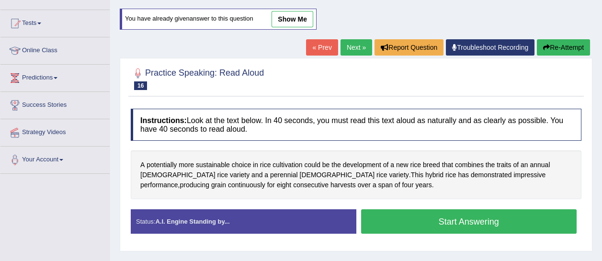
scroll to position [92, 0]
click at [424, 226] on button "Start Answering" at bounding box center [469, 221] width 216 height 24
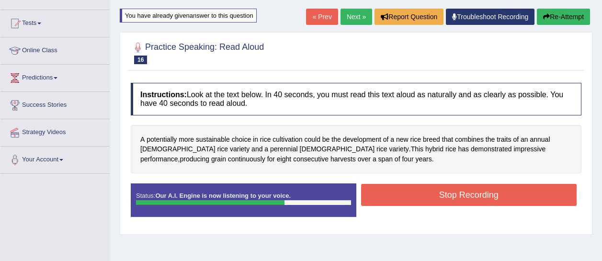
click at [416, 193] on button "Stop Recording" at bounding box center [469, 195] width 216 height 22
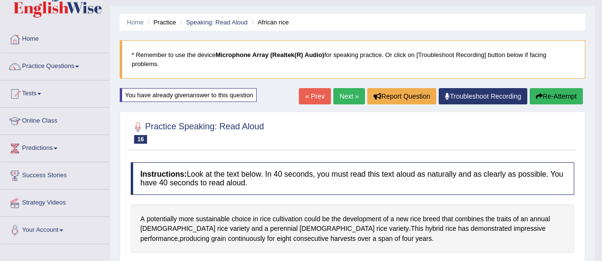
scroll to position [0, 0]
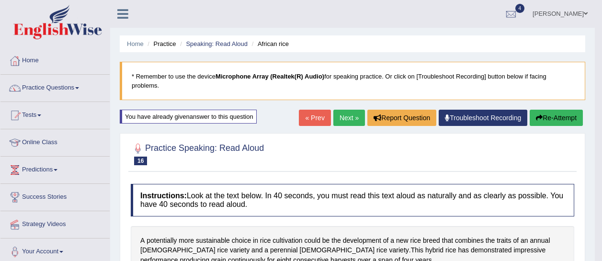
click at [345, 116] on link "Next »" at bounding box center [349, 118] width 32 height 16
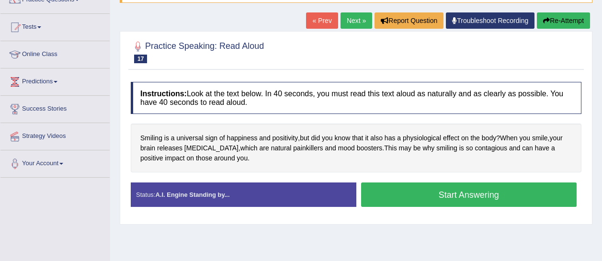
scroll to position [89, 0]
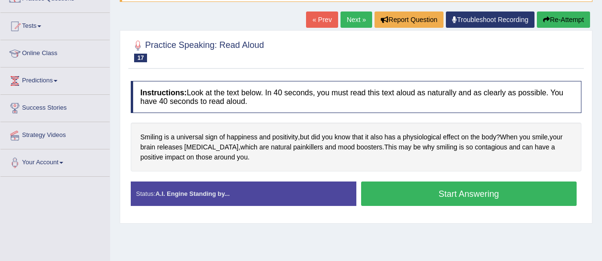
click at [390, 192] on button "Start Answering" at bounding box center [469, 193] width 216 height 24
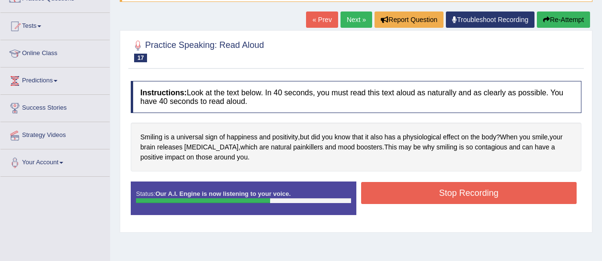
click at [390, 192] on button "Stop Recording" at bounding box center [469, 193] width 216 height 22
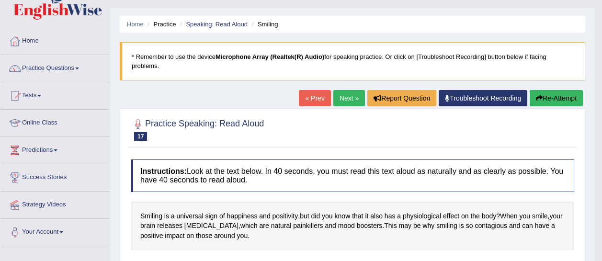
scroll to position [19, 0]
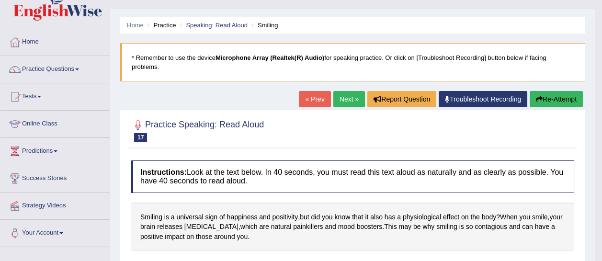
click at [343, 96] on link "Next »" at bounding box center [349, 99] width 32 height 16
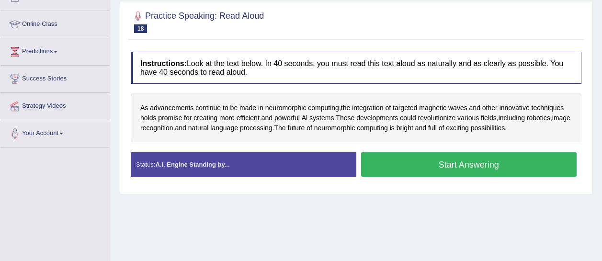
click at [380, 169] on button "Start Answering" at bounding box center [469, 164] width 216 height 24
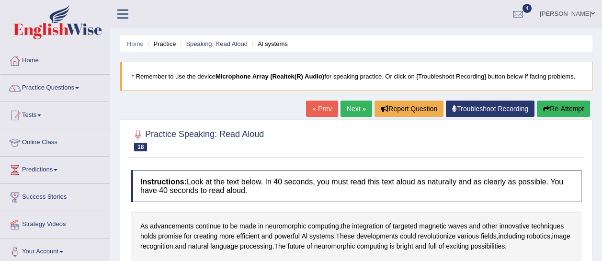
click at [548, 110] on button "Re-Attempt" at bounding box center [563, 109] width 53 height 16
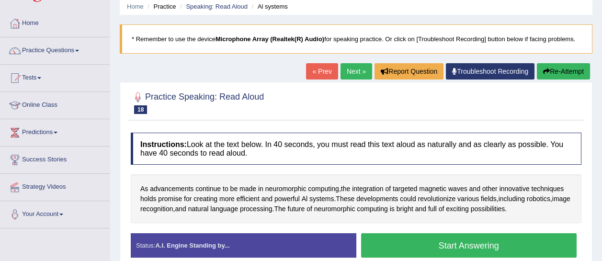
scroll to position [38, 0]
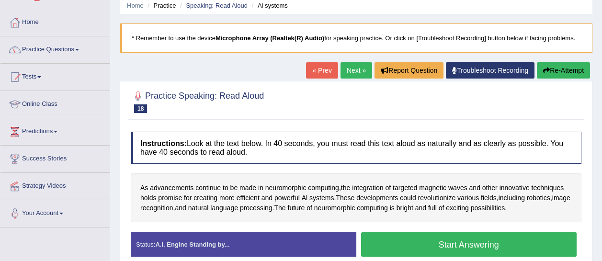
click at [454, 255] on button "Start Answering" at bounding box center [469, 244] width 216 height 24
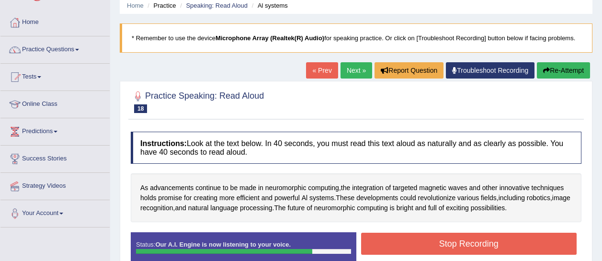
click at [453, 245] on button "Stop Recording" at bounding box center [469, 244] width 216 height 22
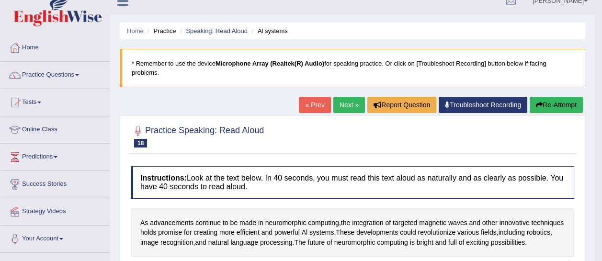
scroll to position [10, 0]
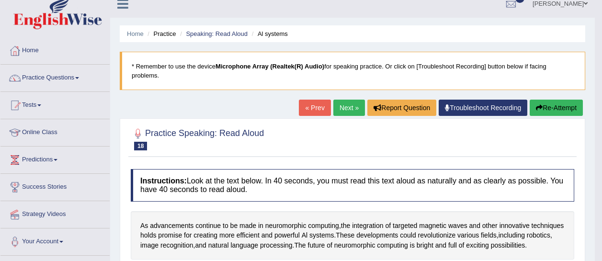
click at [561, 103] on button "Re-Attempt" at bounding box center [556, 108] width 53 height 16
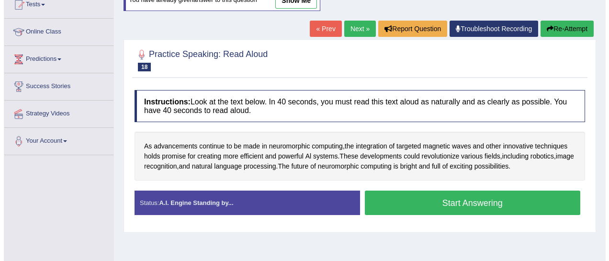
scroll to position [111, 0]
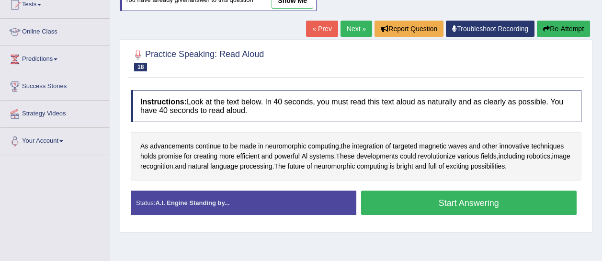
click at [493, 204] on button "Start Answering" at bounding box center [469, 203] width 216 height 24
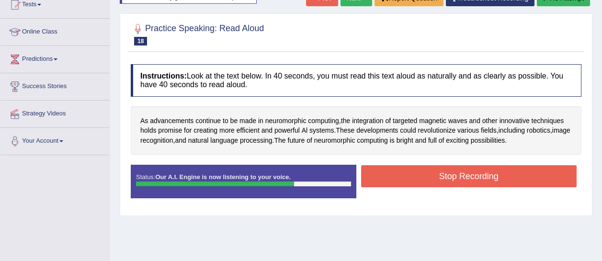
click at [491, 180] on button "Stop Recording" at bounding box center [469, 176] width 216 height 22
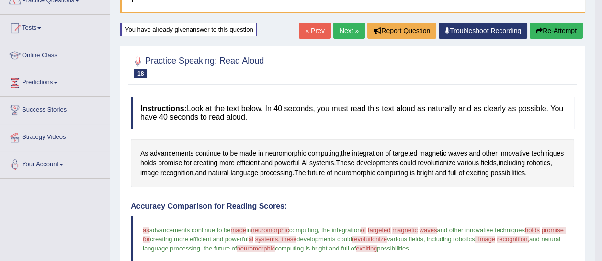
scroll to position [75, 0]
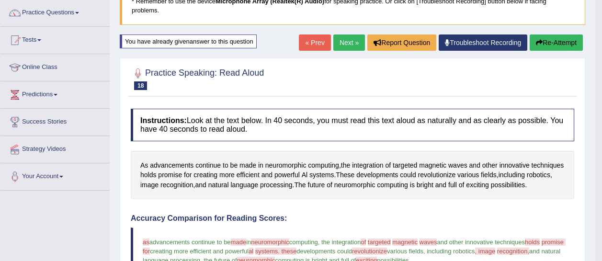
click at [343, 49] on link "Next »" at bounding box center [349, 42] width 32 height 16
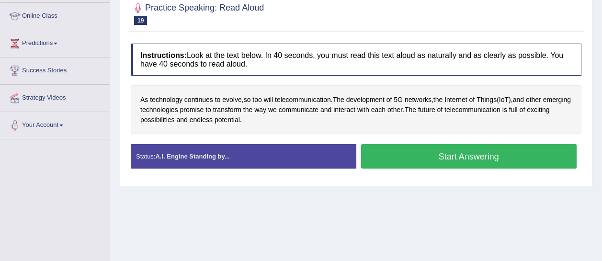
click at [412, 156] on button "Start Answering" at bounding box center [469, 156] width 216 height 24
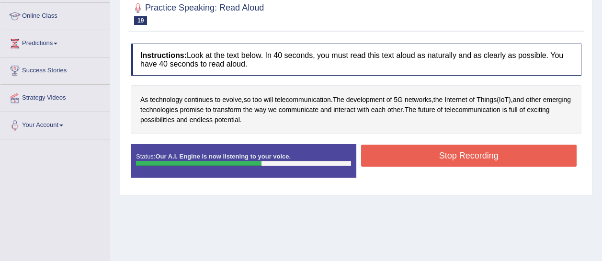
click at [412, 156] on button "Stop Recording" at bounding box center [469, 156] width 216 height 22
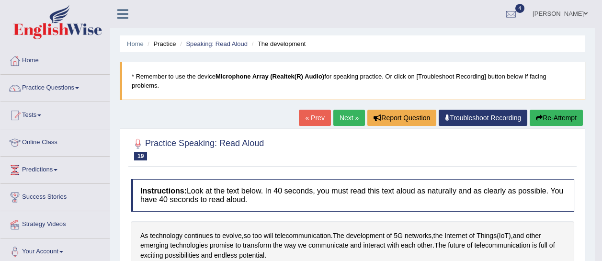
click at [349, 122] on link "Next »" at bounding box center [349, 118] width 32 height 16
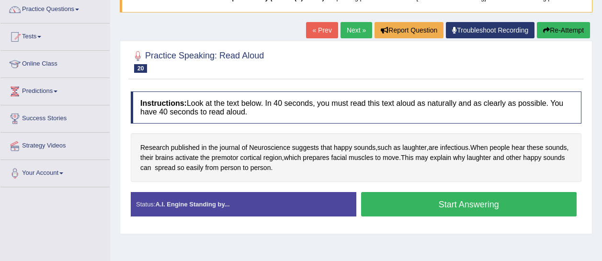
click at [417, 201] on button "Start Answering" at bounding box center [469, 204] width 216 height 24
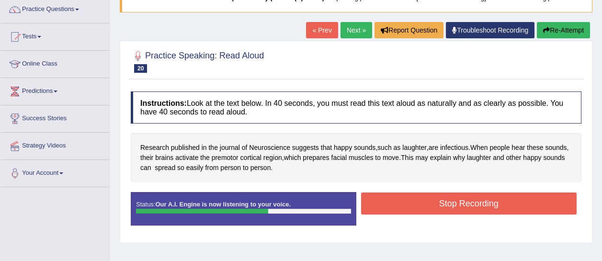
click at [417, 201] on button "Stop Recording" at bounding box center [469, 204] width 216 height 22
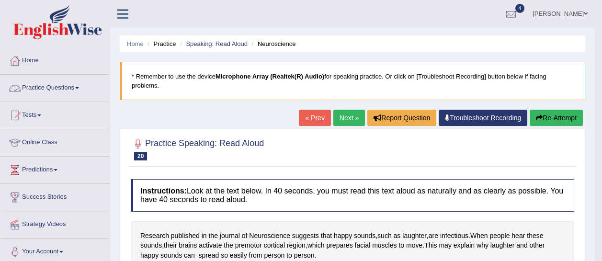
click at [79, 91] on link "Practice Questions" at bounding box center [54, 87] width 109 height 24
